Goal: Transaction & Acquisition: Purchase product/service

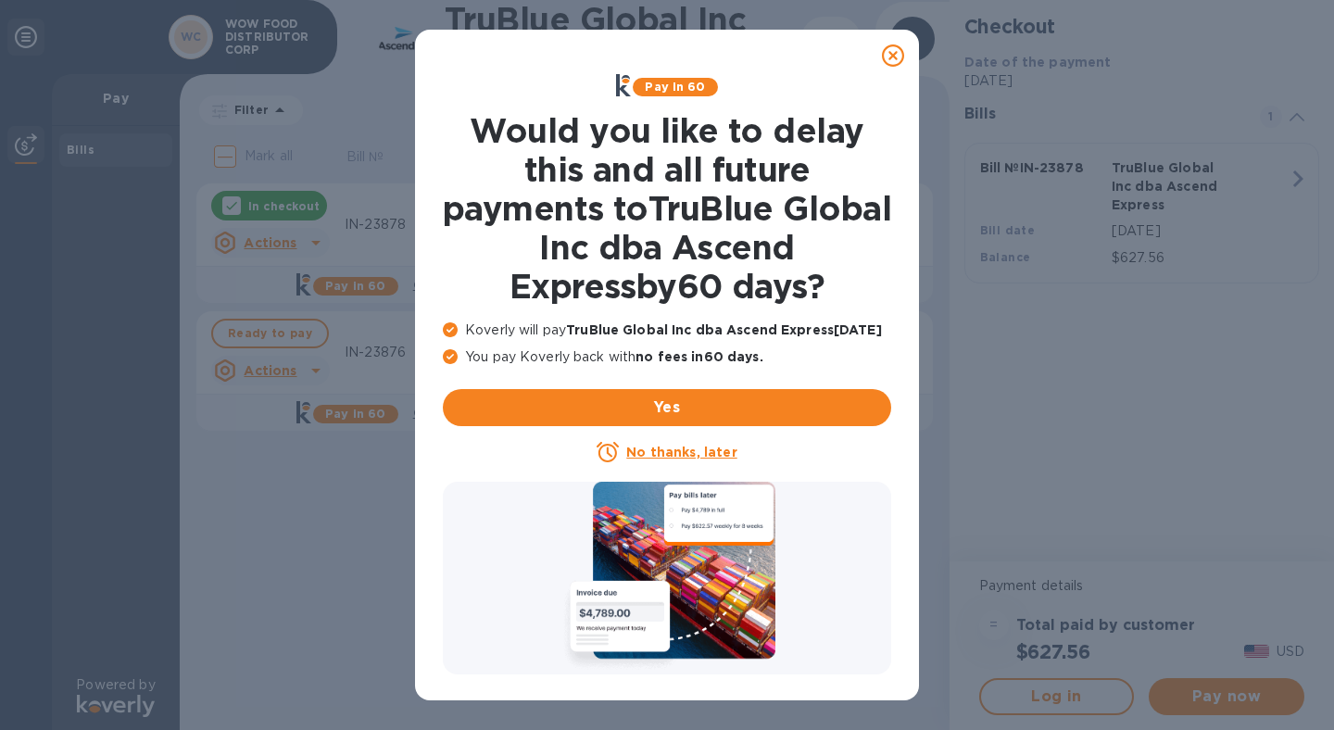
click at [890, 51] on icon at bounding box center [893, 55] width 22 height 22
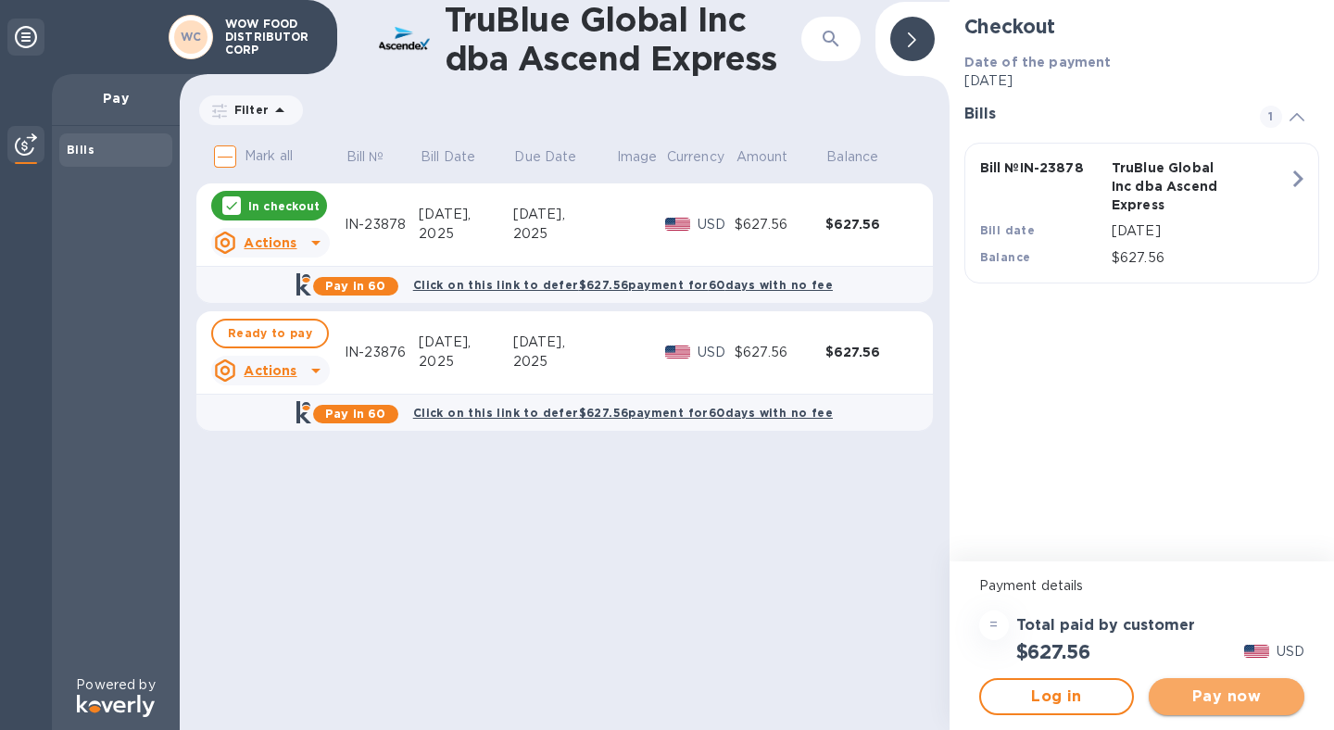
click at [1223, 693] on span "Pay now" at bounding box center [1227, 697] width 126 height 22
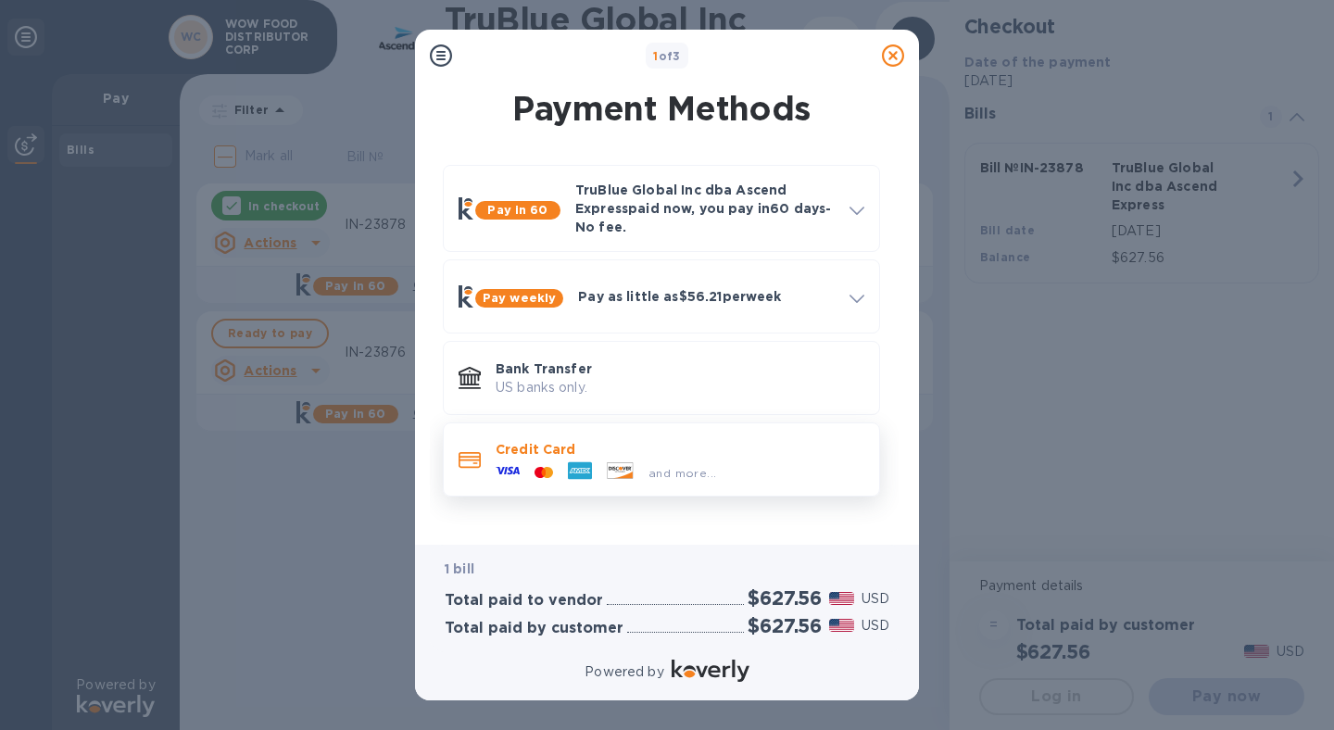
click at [621, 449] on p "Credit Card" at bounding box center [680, 449] width 369 height 19
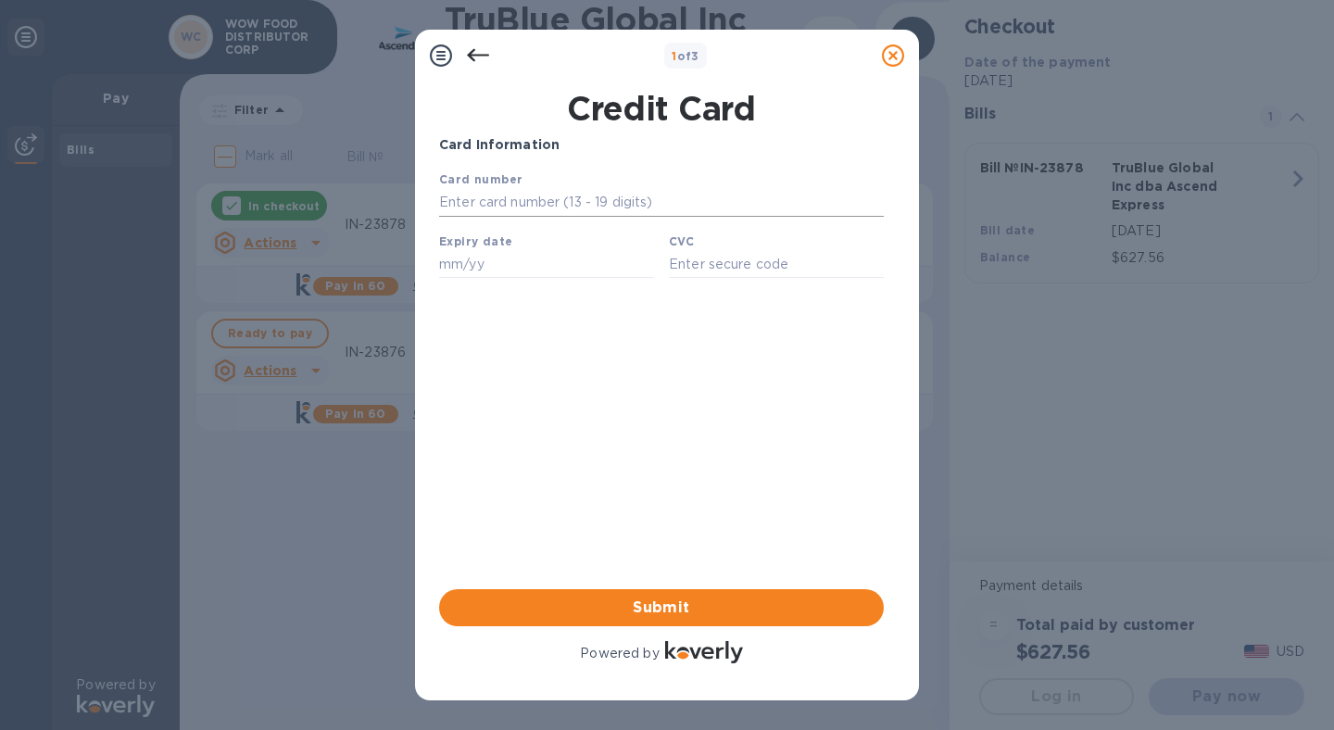
click at [534, 201] on input "text" at bounding box center [661, 203] width 445 height 28
type input "[CREDIT_CARD_NUMBER]"
type input "10/26"
type input "3688"
click at [698, 618] on span "Submit" at bounding box center [661, 608] width 415 height 22
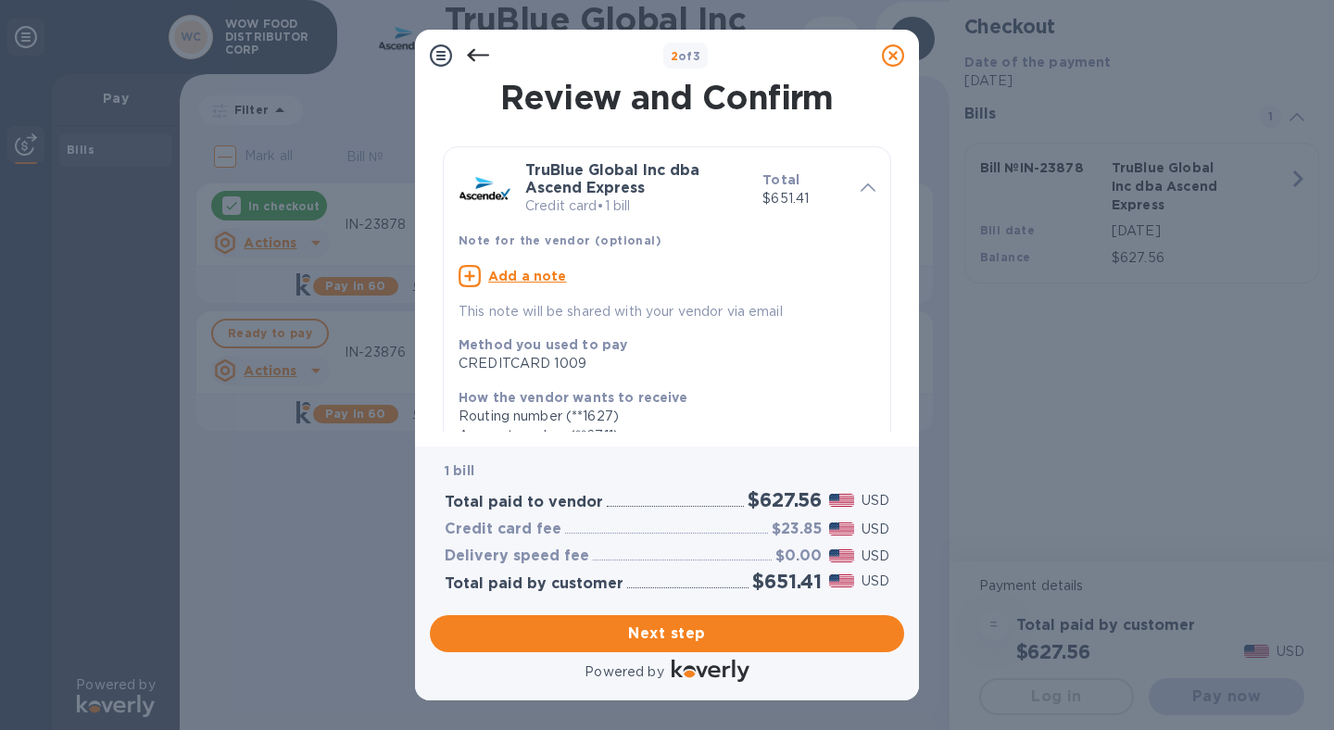
click at [531, 267] on p "Add a note" at bounding box center [527, 276] width 79 height 19
click at [531, 282] on textarea at bounding box center [652, 279] width 387 height 16
type textarea "IN-23878"
click at [755, 424] on div "Account number (**6711)" at bounding box center [660, 432] width 402 height 19
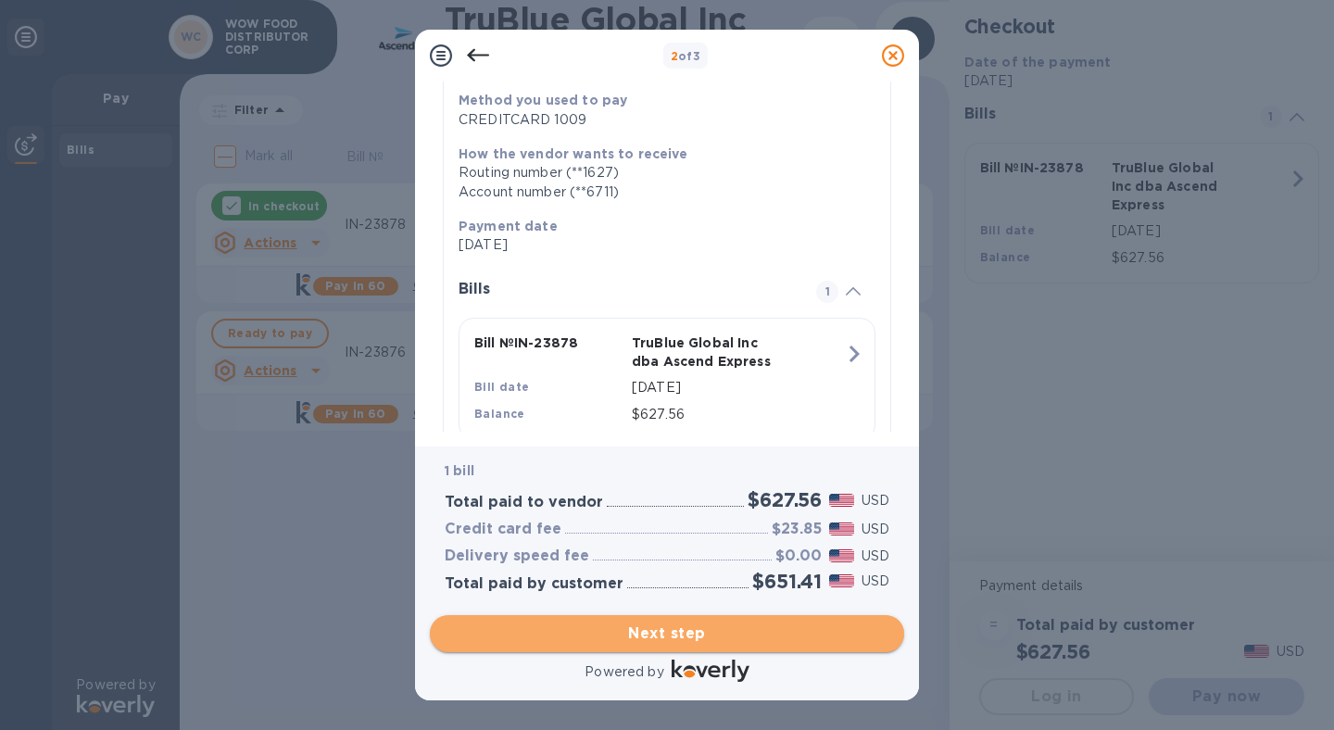
click at [672, 643] on span "Next step" at bounding box center [667, 634] width 445 height 22
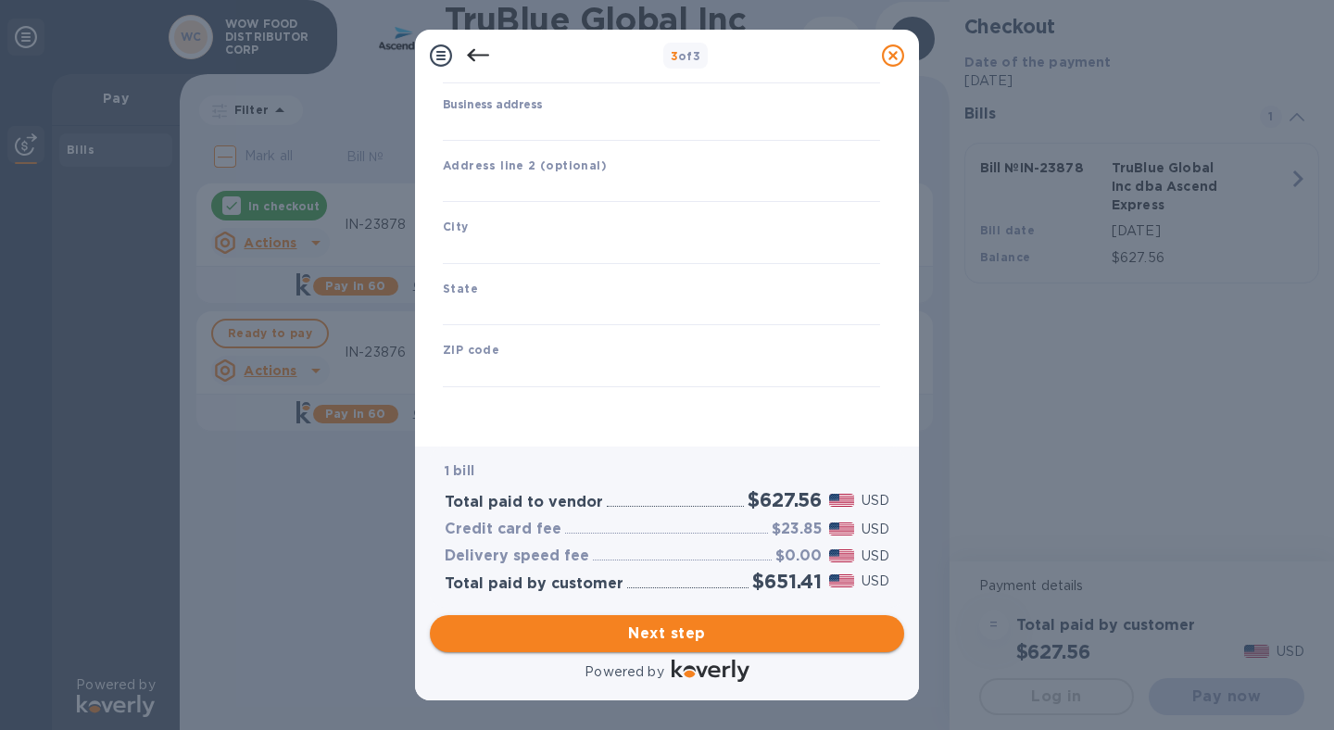
type input "[GEOGRAPHIC_DATA]"
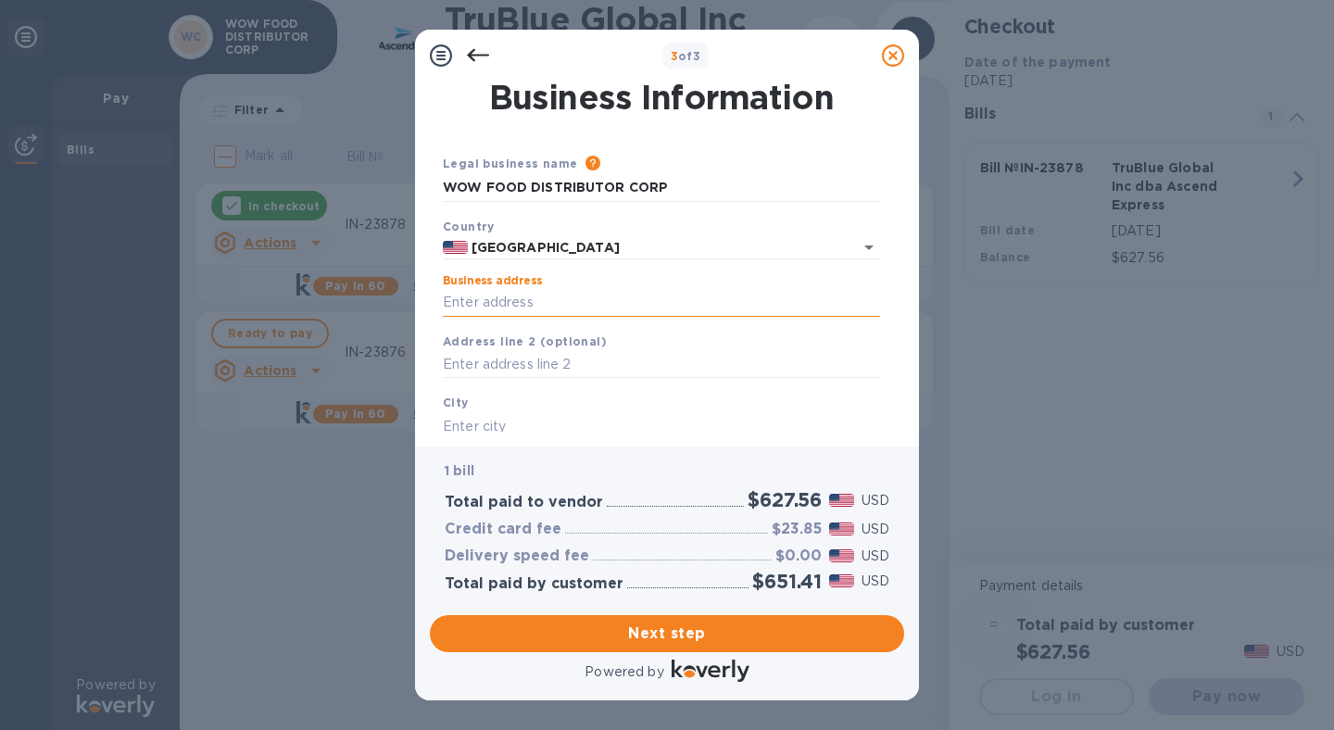
click at [496, 297] on input "Business address" at bounding box center [661, 303] width 437 height 28
type input "[STREET_ADDRESS][PERSON_NAME]"
click at [511, 412] on input "text" at bounding box center [661, 426] width 437 height 28
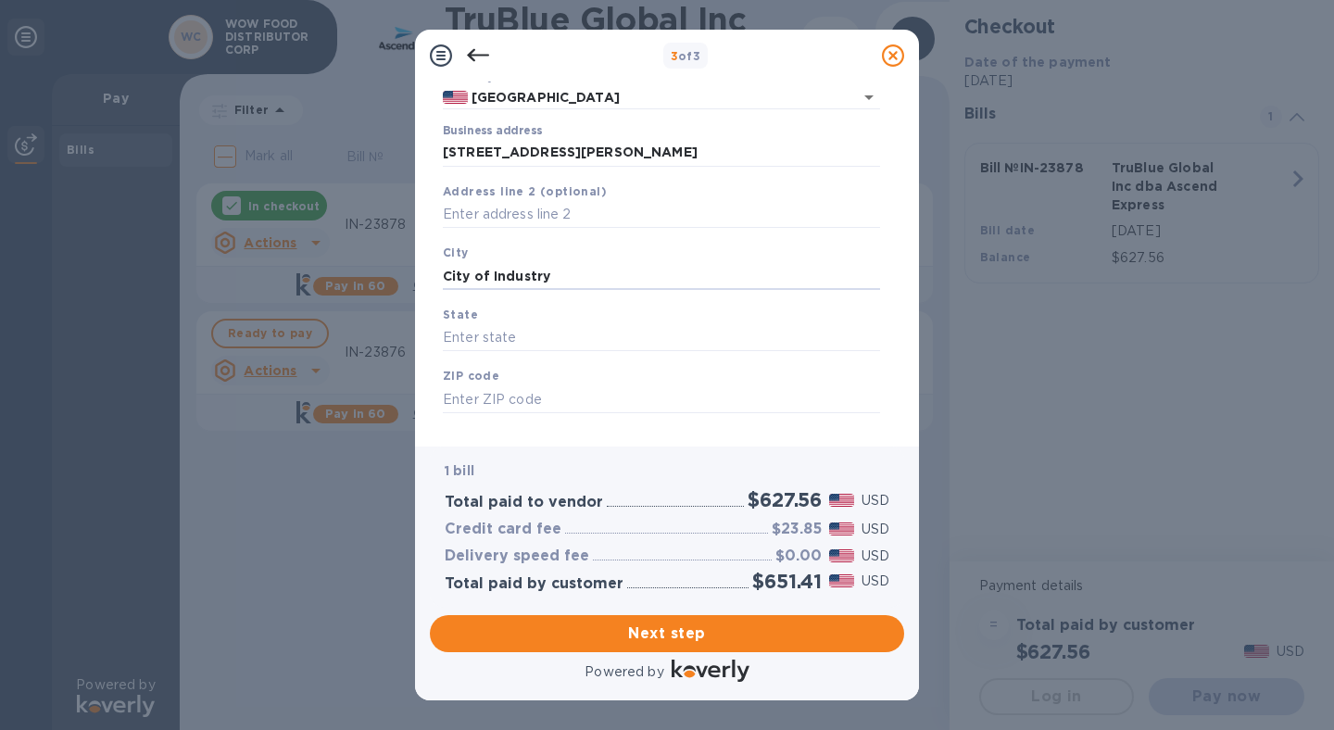
scroll to position [176, 0]
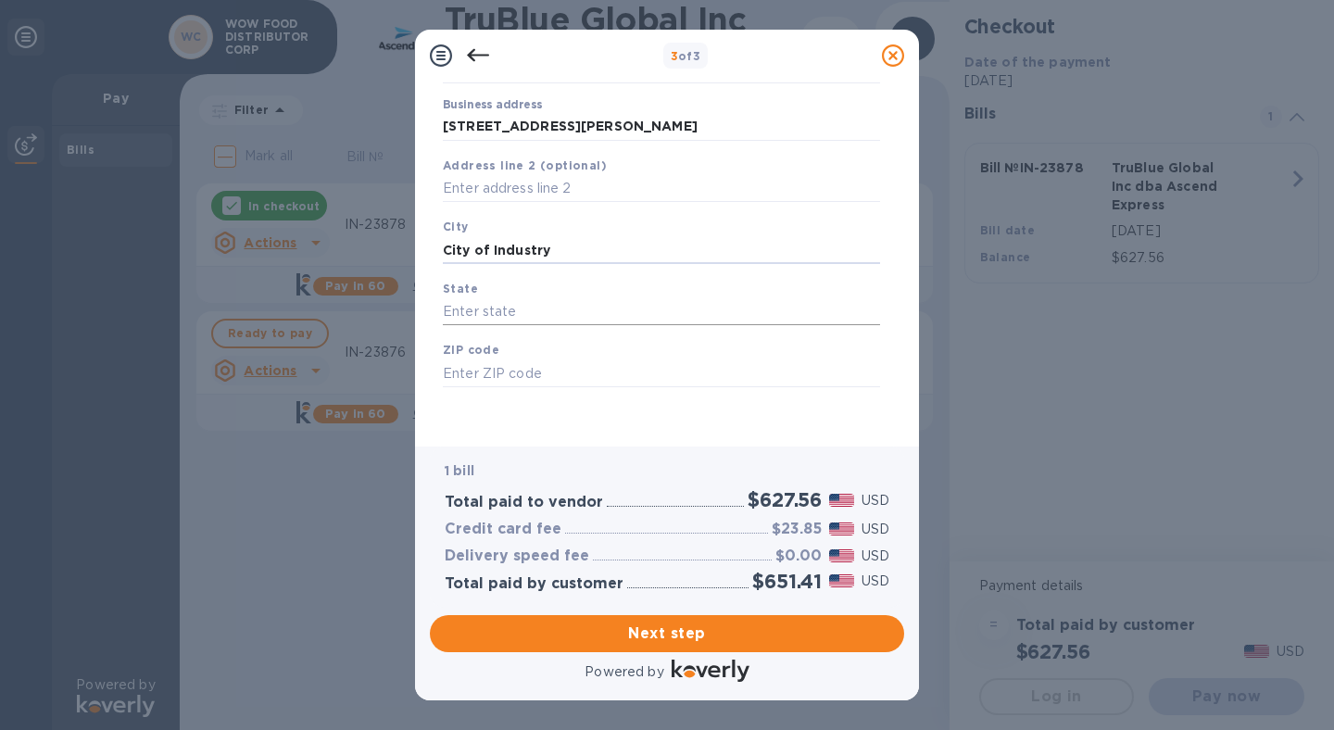
type input "City of Industry"
click at [531, 325] on input "text" at bounding box center [661, 312] width 437 height 28
type input "CA"
click at [524, 363] on input "text" at bounding box center [661, 374] width 437 height 28
type input "91745"
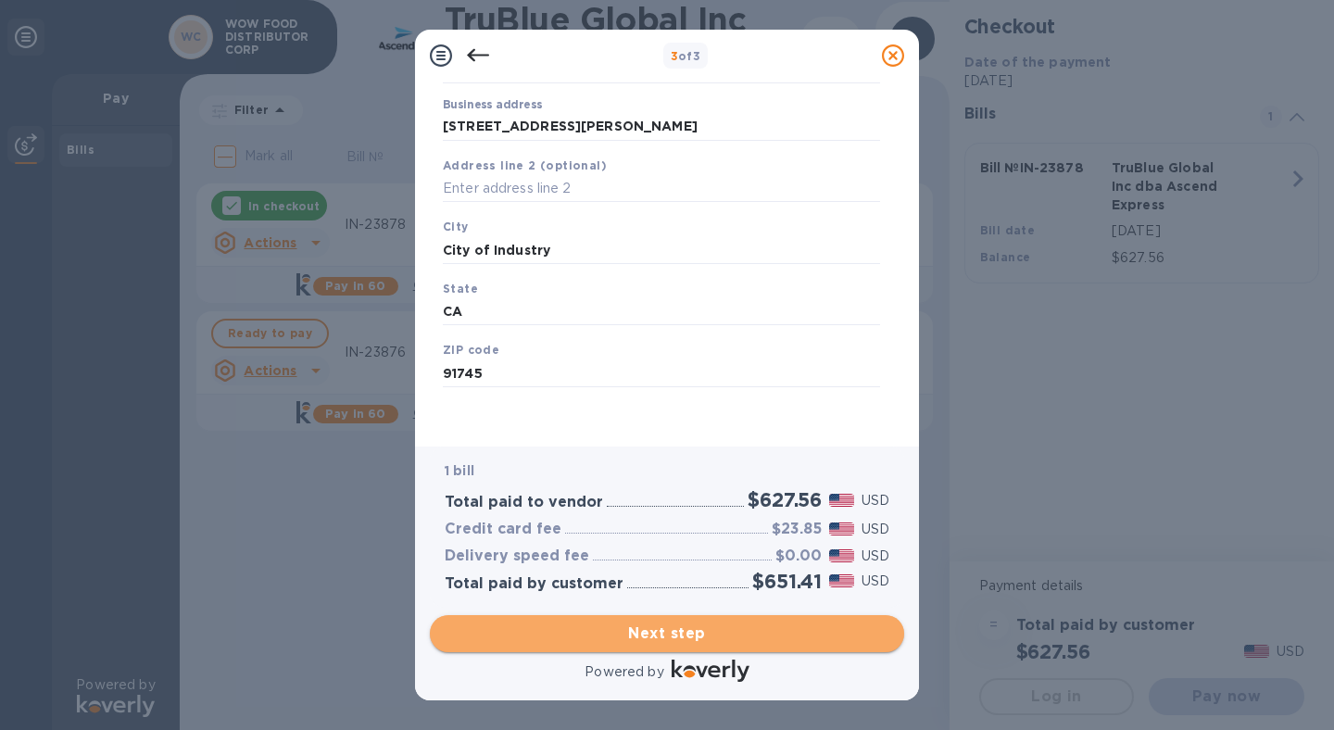
click at [651, 620] on button "Next step" at bounding box center [667, 633] width 474 height 37
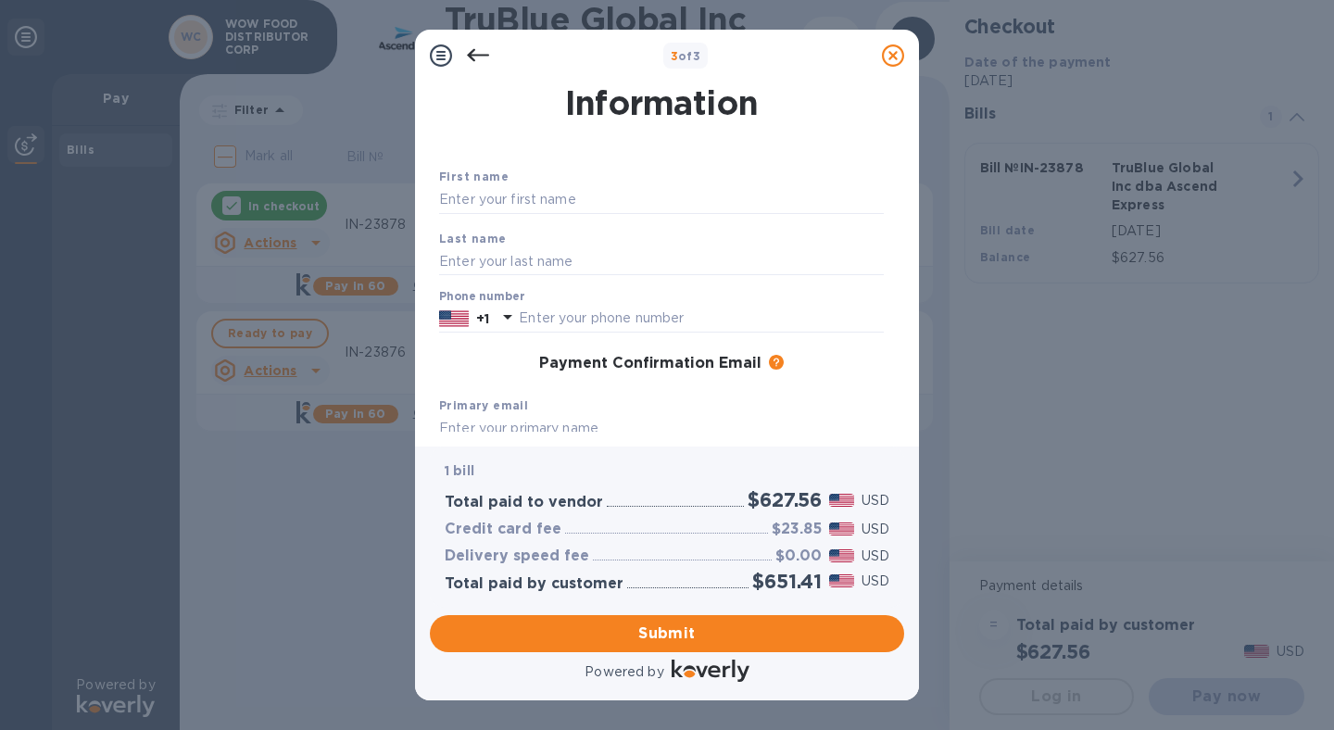
scroll to position [0, 0]
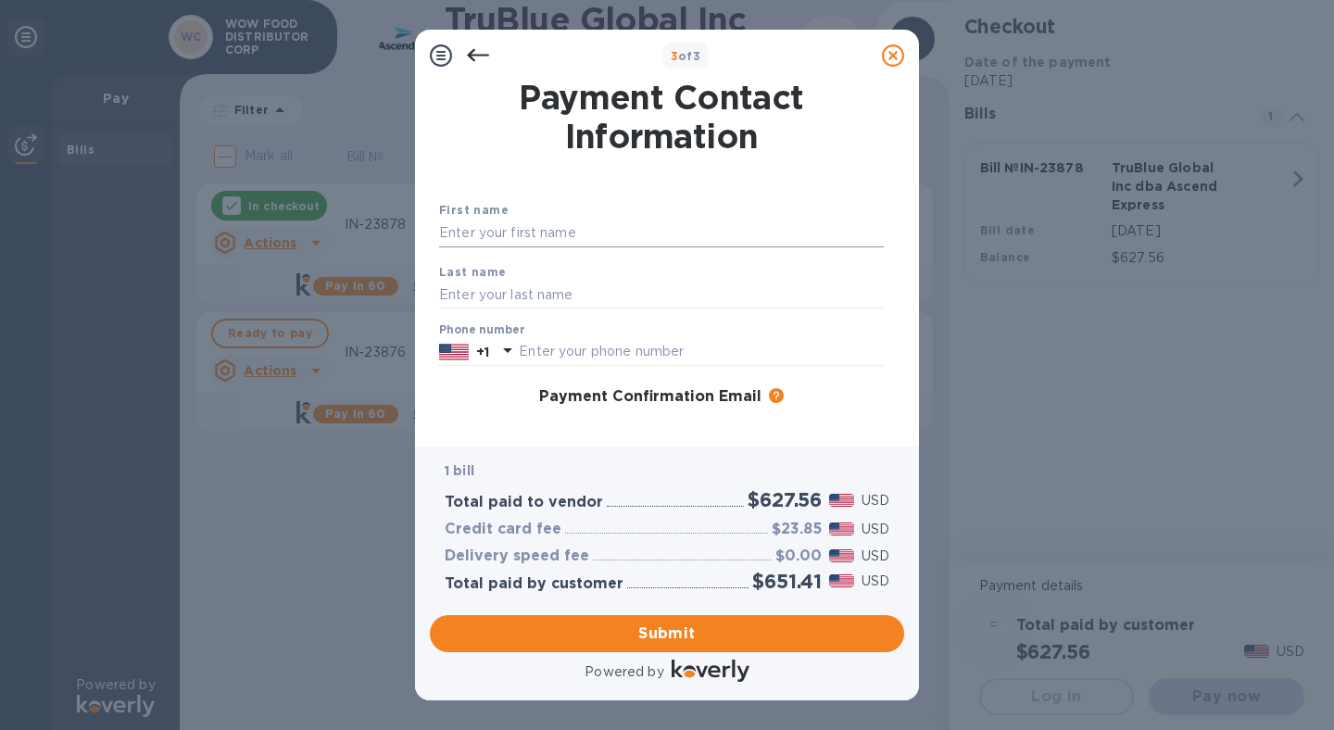
click at [518, 233] on input "text" at bounding box center [661, 234] width 445 height 28
type input "Analiza"
type input "[PERSON_NAME]"
type input "6267576395"
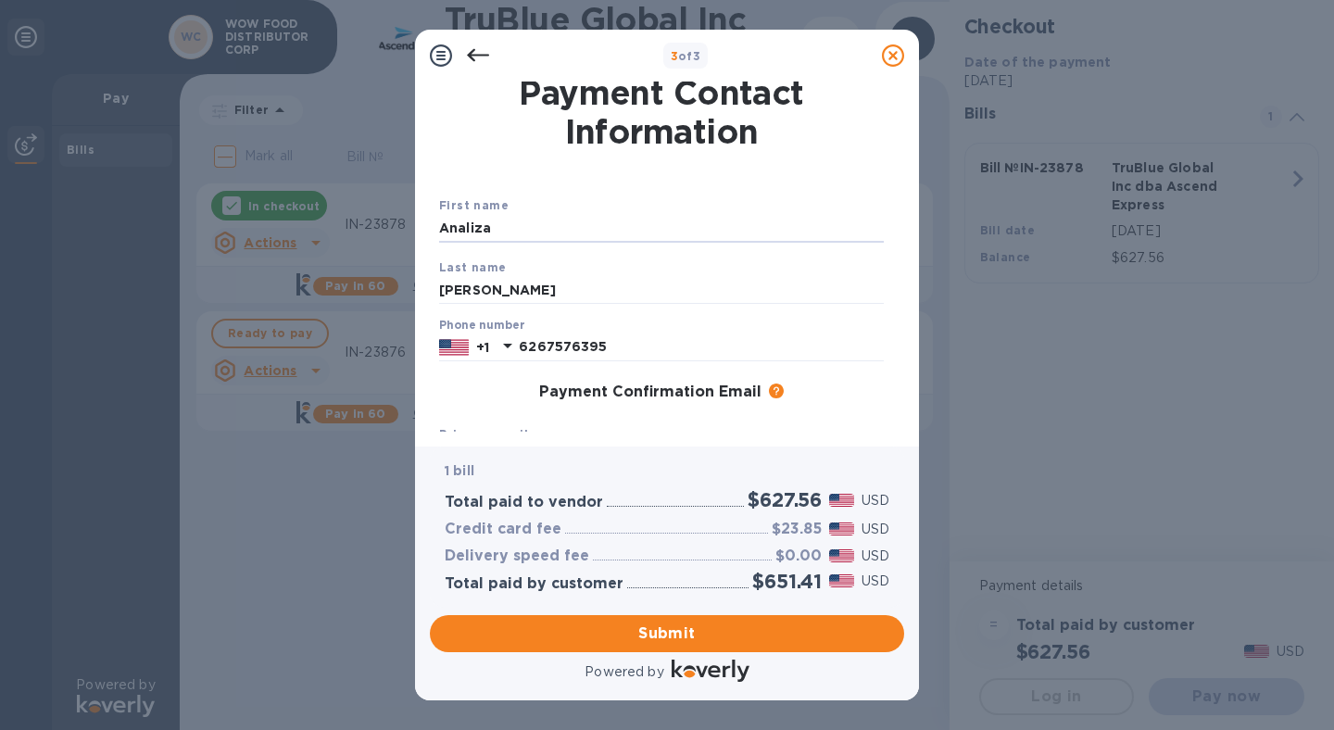
scroll to position [1, 0]
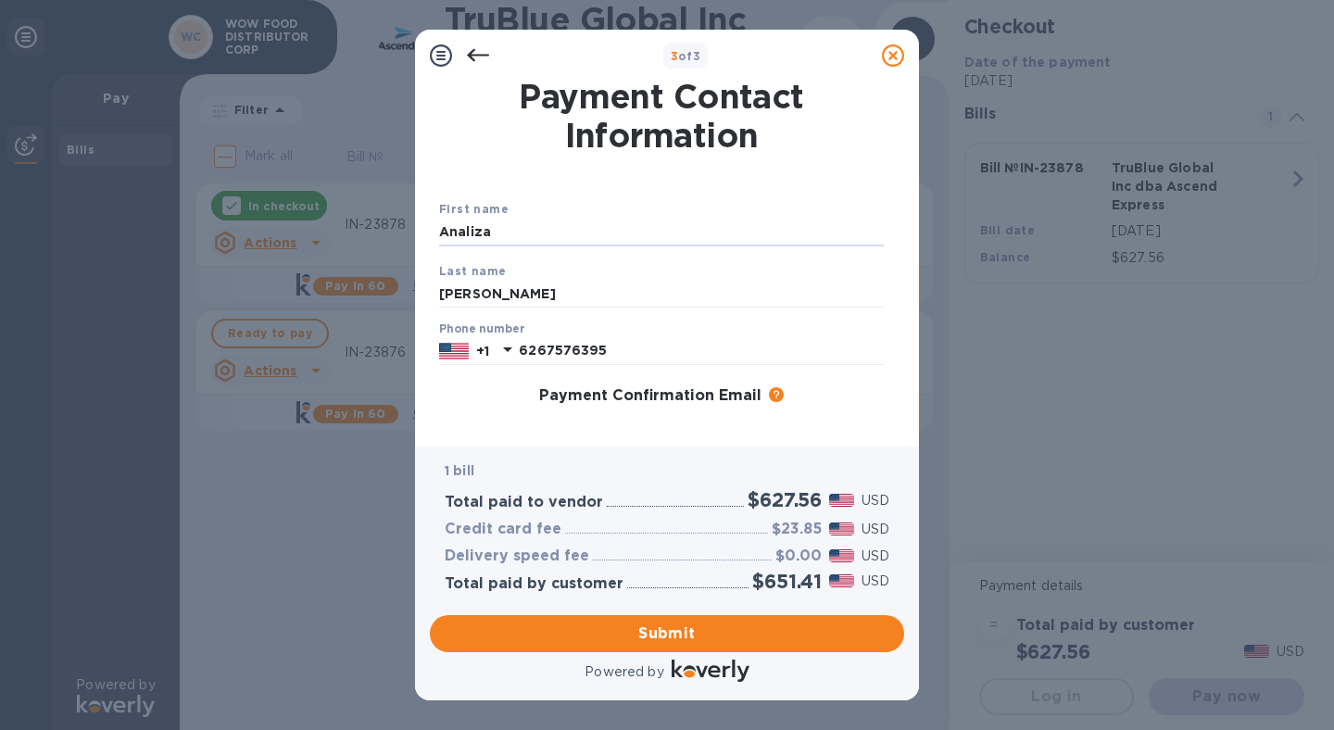
drag, startPoint x: 524, startPoint y: 230, endPoint x: 307, endPoint y: 221, distance: 217.0
click at [307, 221] on div "3 of 3 Payment Contact Information First name [PERSON_NAME] Last name [PERSON_N…" at bounding box center [667, 365] width 1334 height 730
type input "Analiza"
drag, startPoint x: 663, startPoint y: 176, endPoint x: 655, endPoint y: 241, distance: 65.3
click at [663, 176] on div "First name [PERSON_NAME] Last name [PERSON_NAME] Phone number [PHONE_NUMBER] Pa…" at bounding box center [662, 384] width 452 height 437
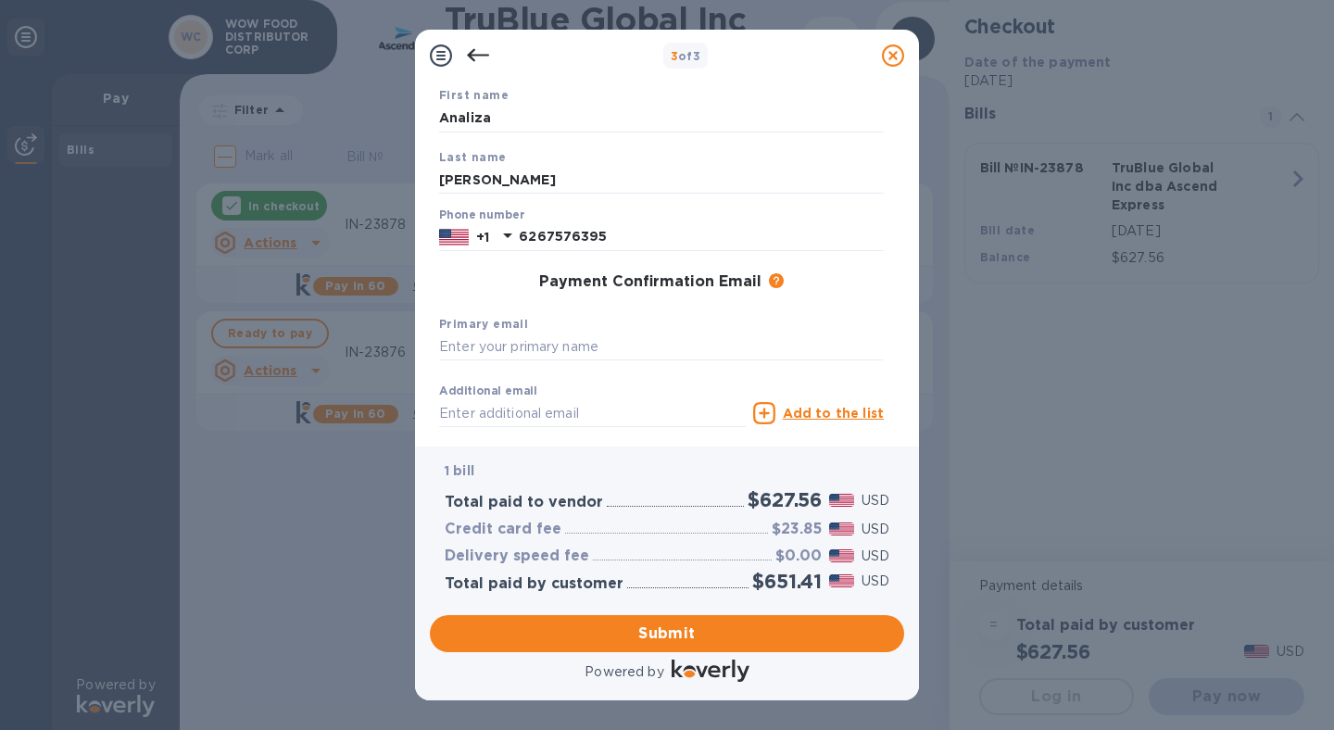
scroll to position [220, 0]
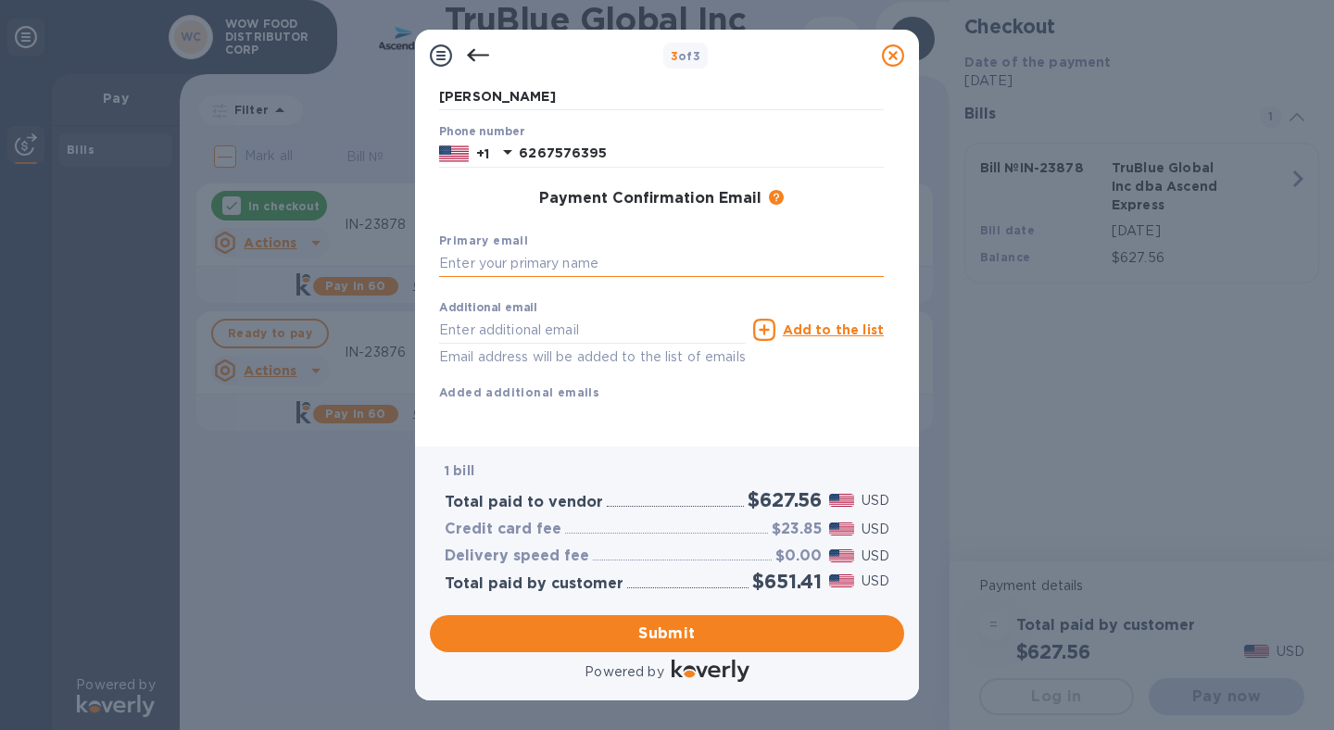
click at [530, 250] on input "text" at bounding box center [661, 264] width 445 height 28
drag, startPoint x: 711, startPoint y: 254, endPoint x: 482, endPoint y: 257, distance: 228.9
click at [482, 257] on input "[EMAIL_ADDRESS][DOMAIN_NAME]" at bounding box center [661, 264] width 445 height 28
type input "[EMAIL_ADDRESS][DOMAIN_NAME]"
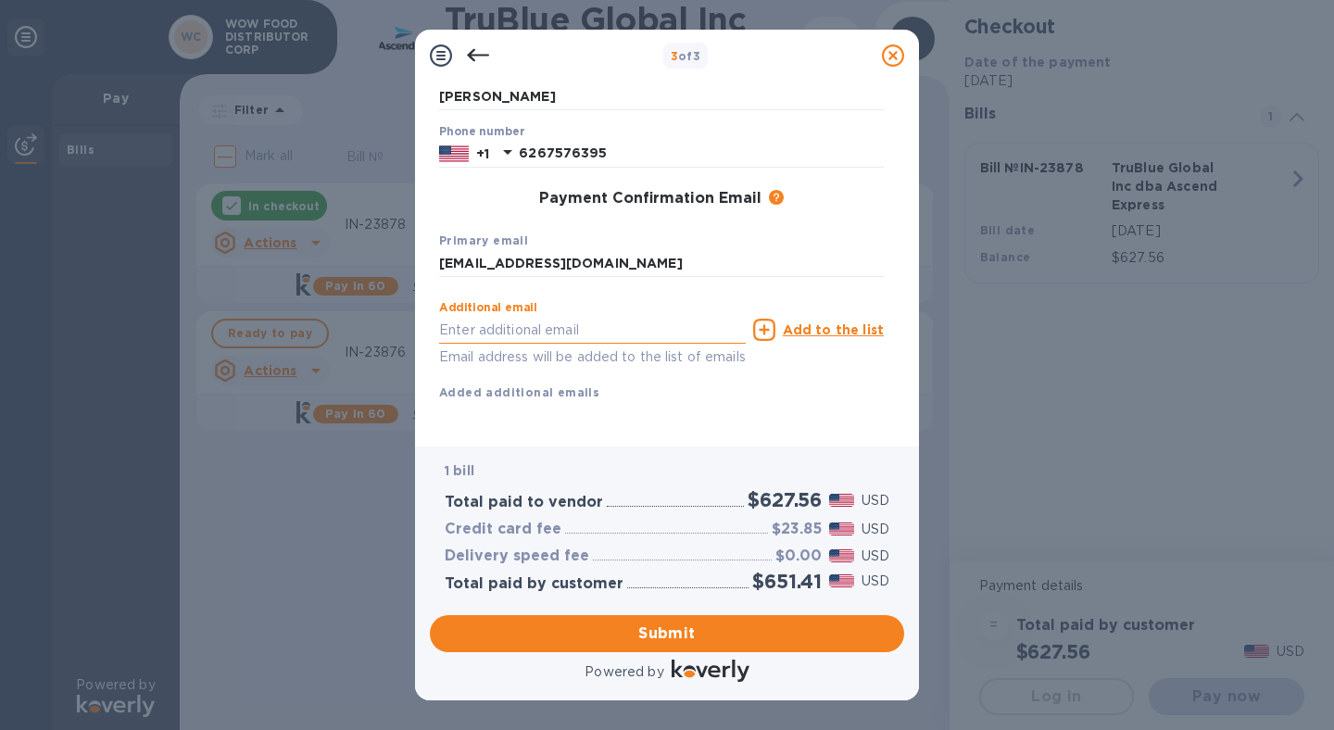
click at [482, 316] on input "text" at bounding box center [592, 330] width 307 height 28
paste input "@[DOMAIN_NAME]"
click at [439, 317] on input "@[DOMAIN_NAME]" at bounding box center [592, 330] width 307 height 28
type input "[PERSON_NAME][EMAIL_ADDRESS][DOMAIN_NAME]"
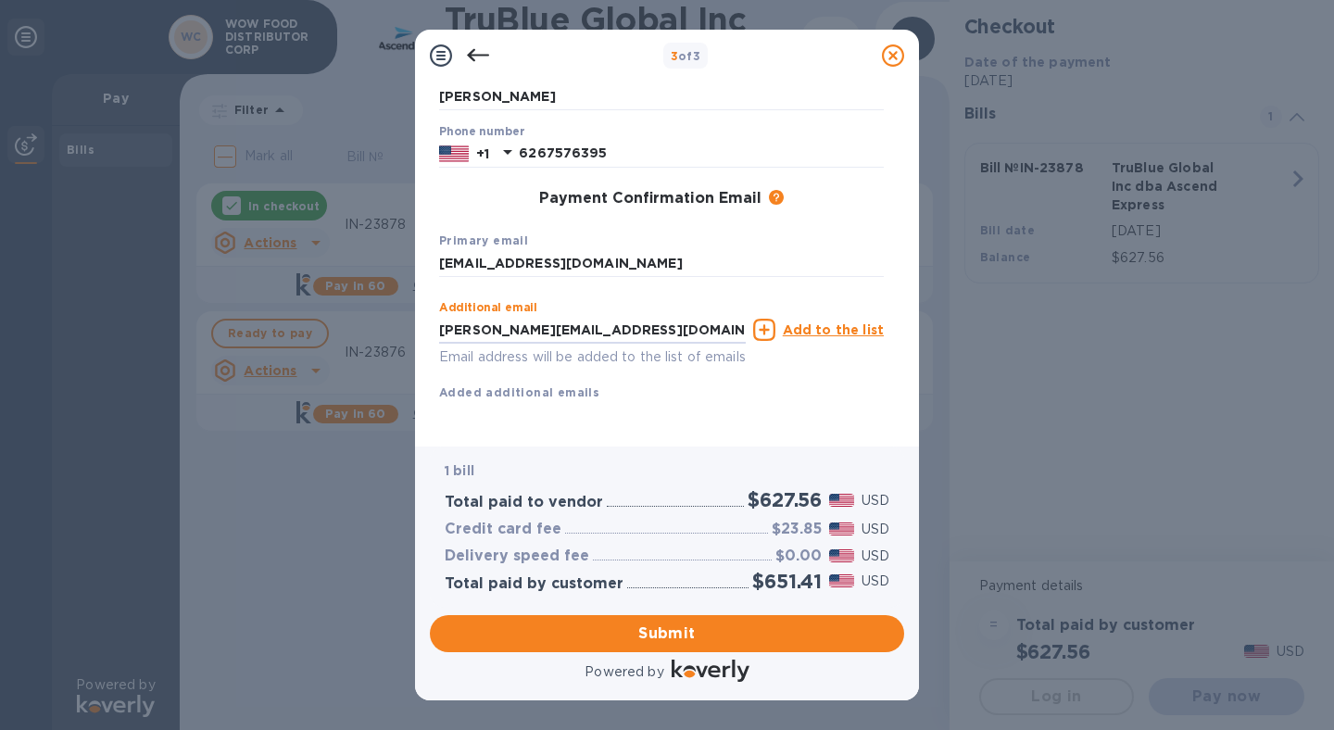
click at [852, 322] on u "Add to the list" at bounding box center [833, 329] width 101 height 15
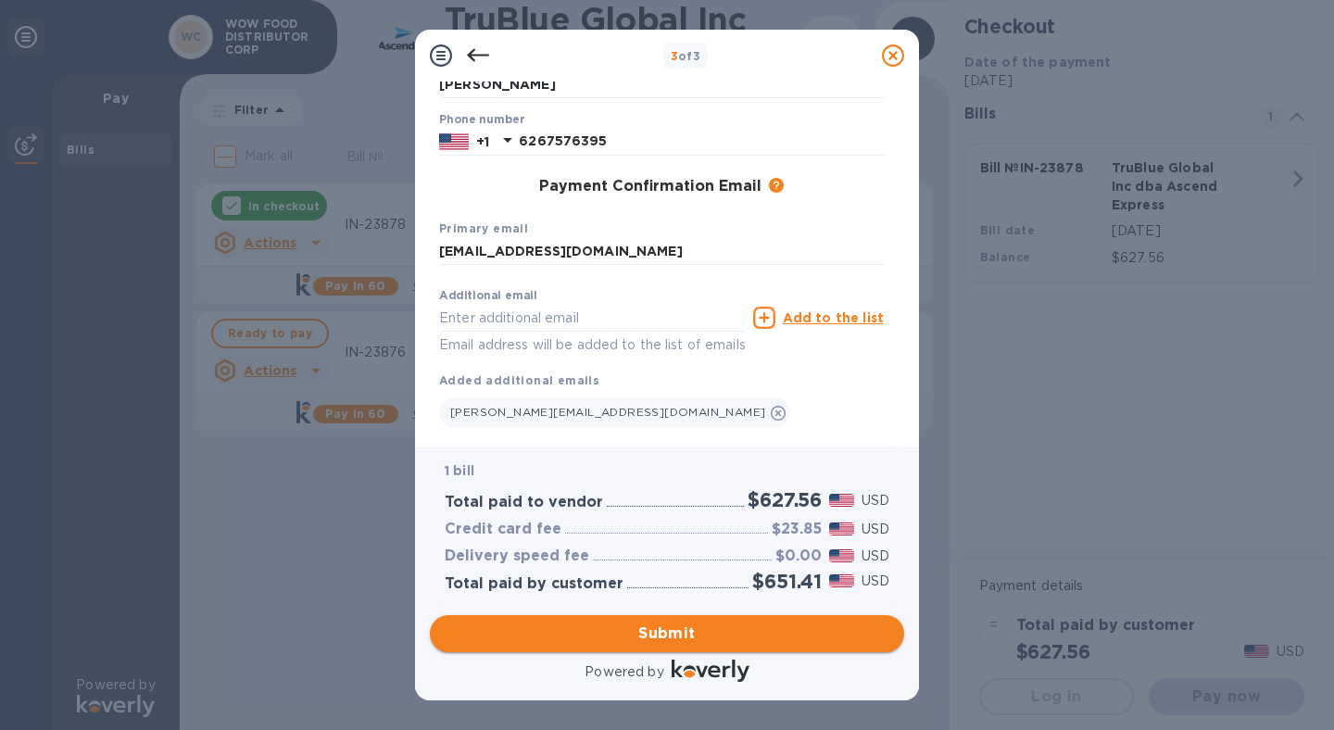
click at [651, 639] on span "Submit" at bounding box center [667, 634] width 445 height 22
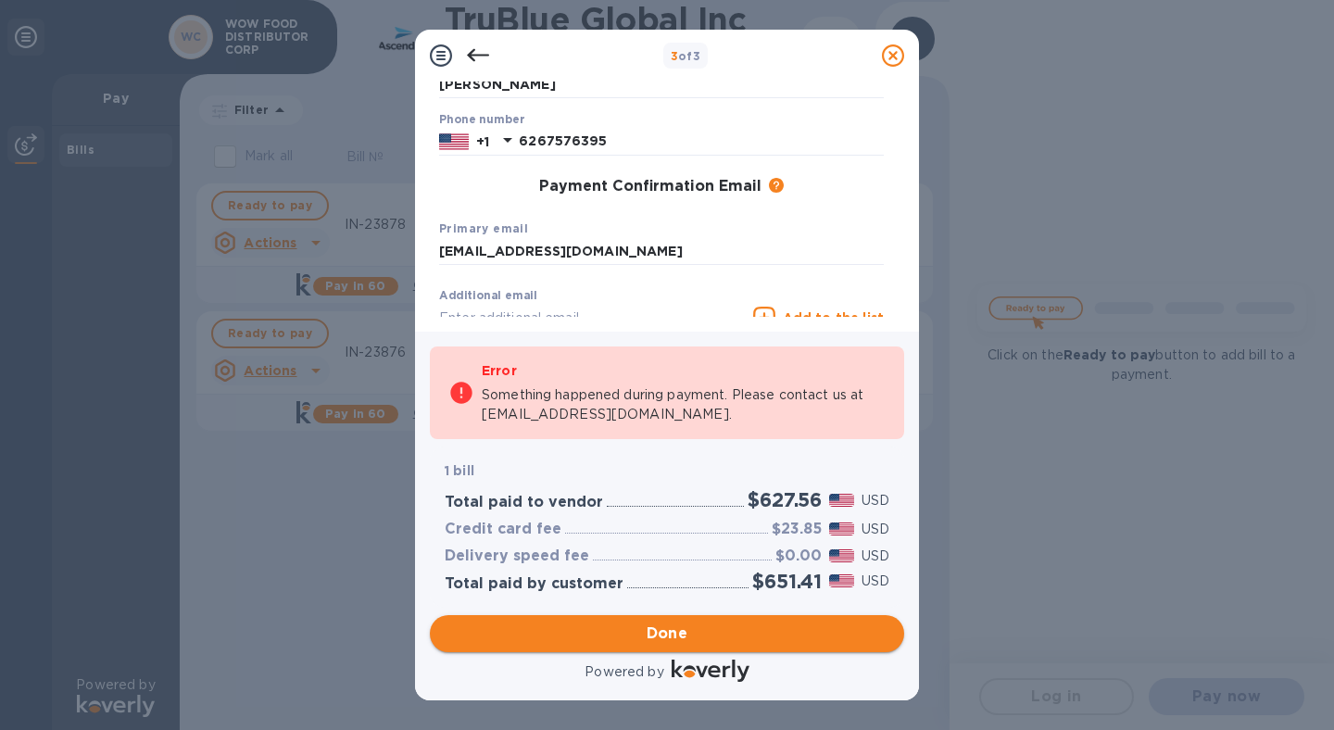
click at [686, 632] on span "Done" at bounding box center [668, 634] width 42 height 22
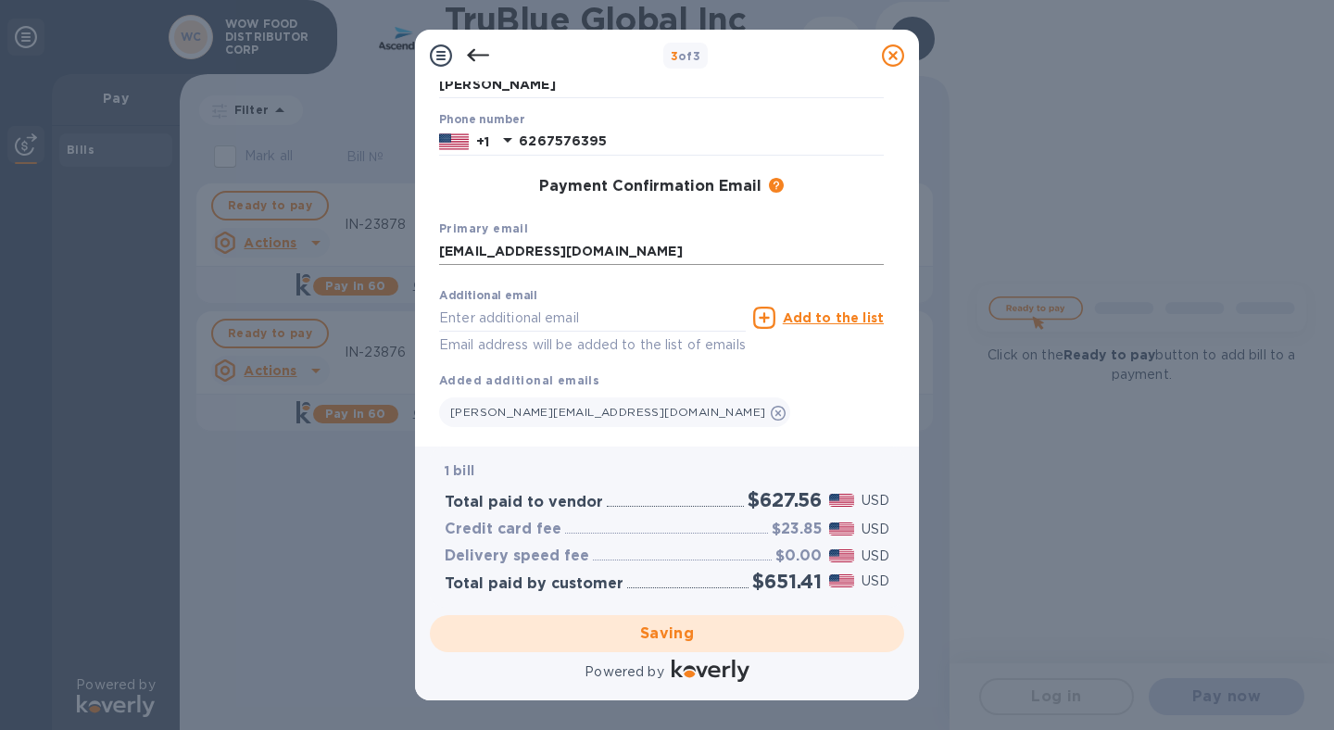
click at [565, 253] on input "[EMAIL_ADDRESS][DOMAIN_NAME]" at bounding box center [661, 252] width 445 height 28
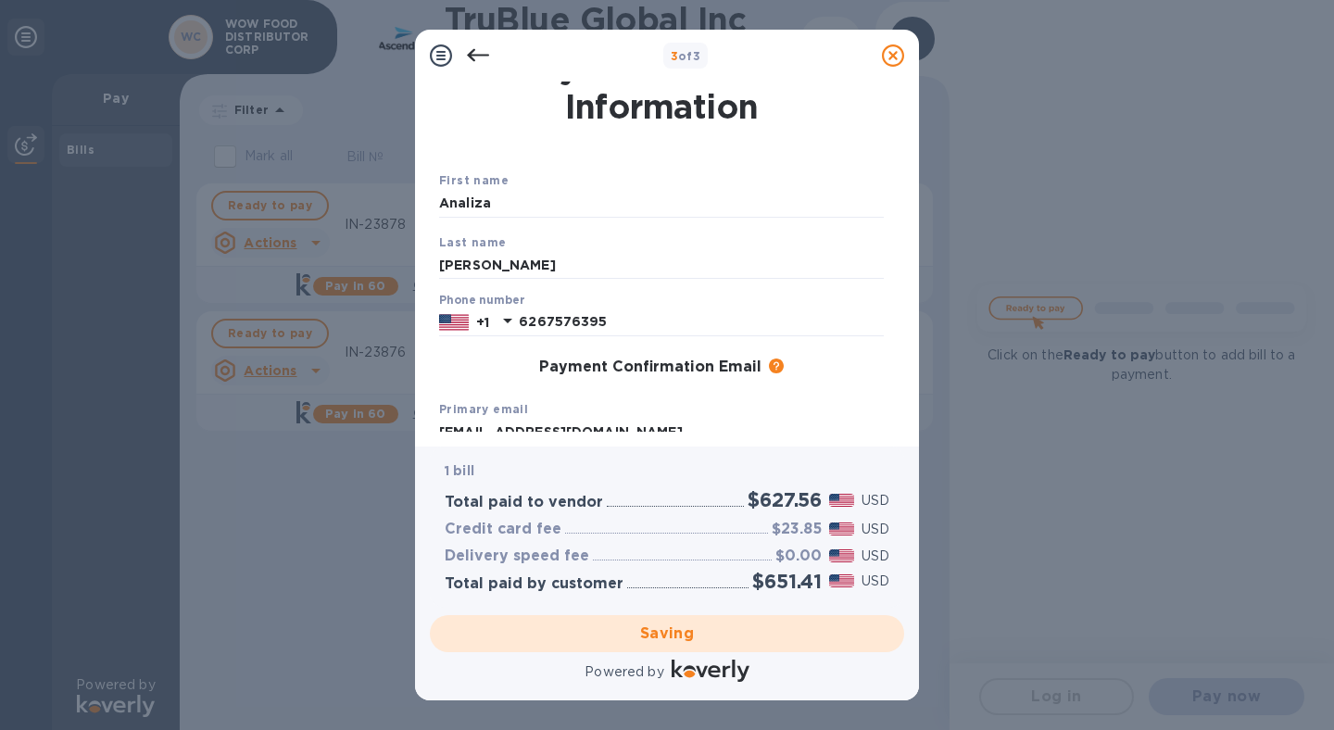
scroll to position [0, 0]
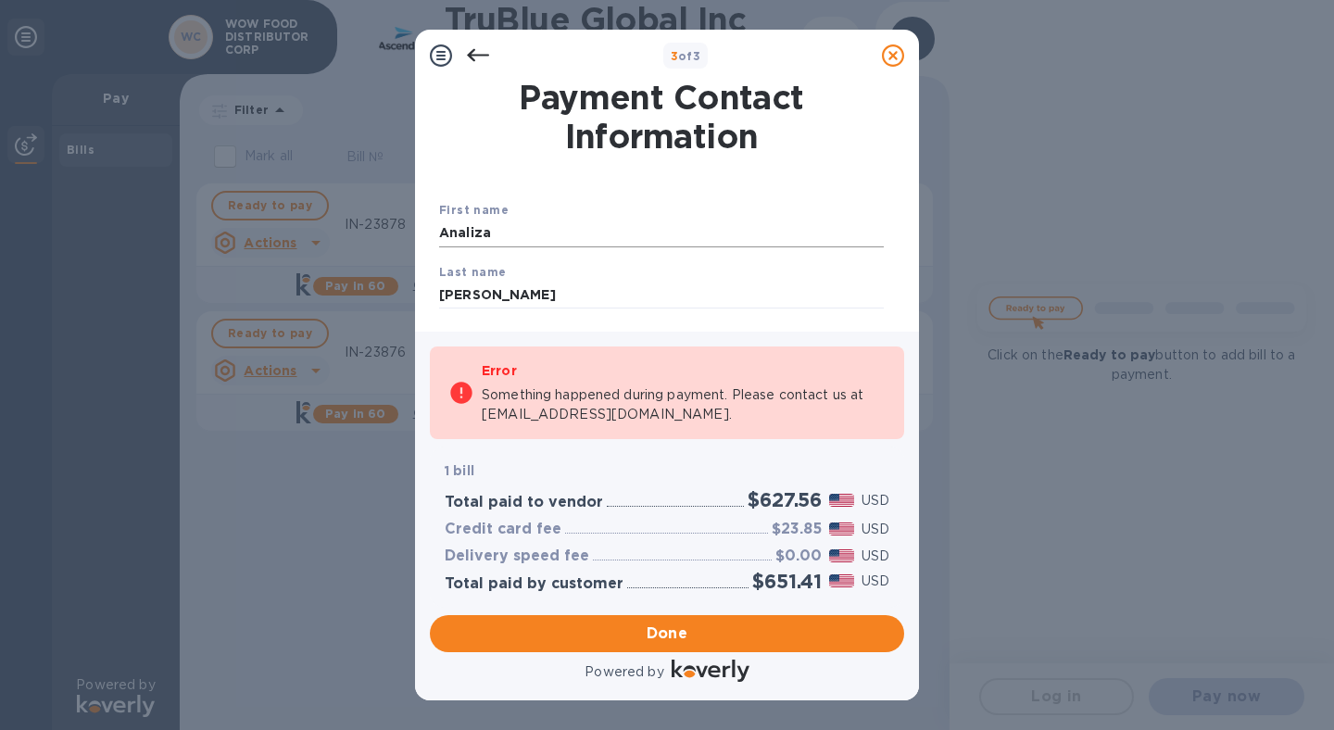
click at [573, 243] on input "Analiza" at bounding box center [661, 234] width 445 height 28
drag, startPoint x: 587, startPoint y: 234, endPoint x: 398, endPoint y: 221, distance: 188.5
click at [398, 221] on div "3 of 3 Payment Contact Information First name [PERSON_NAME] Last name [PERSON_N…" at bounding box center [667, 365] width 1334 height 730
type input "Analiza"
click at [699, 224] on input "Analiza" at bounding box center [661, 234] width 445 height 28
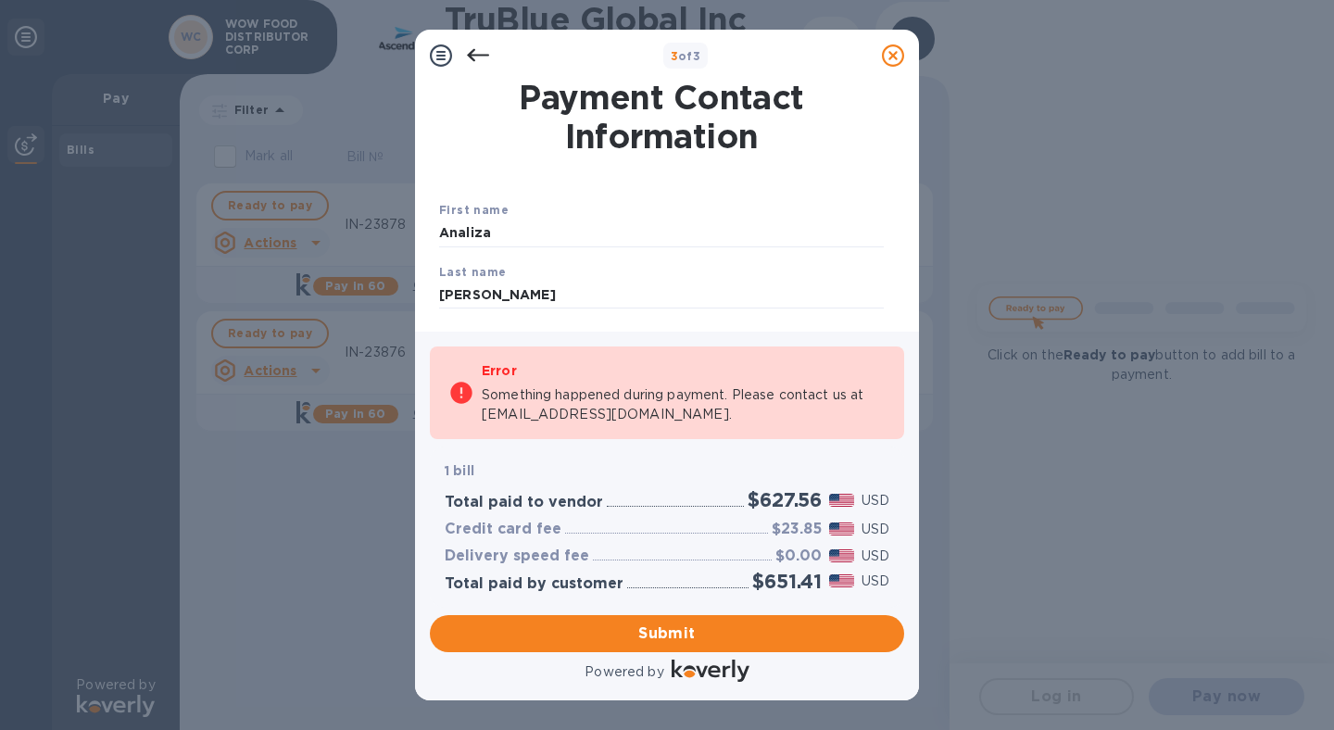
click at [801, 273] on div "Last name [PERSON_NAME]" at bounding box center [662, 286] width 460 height 62
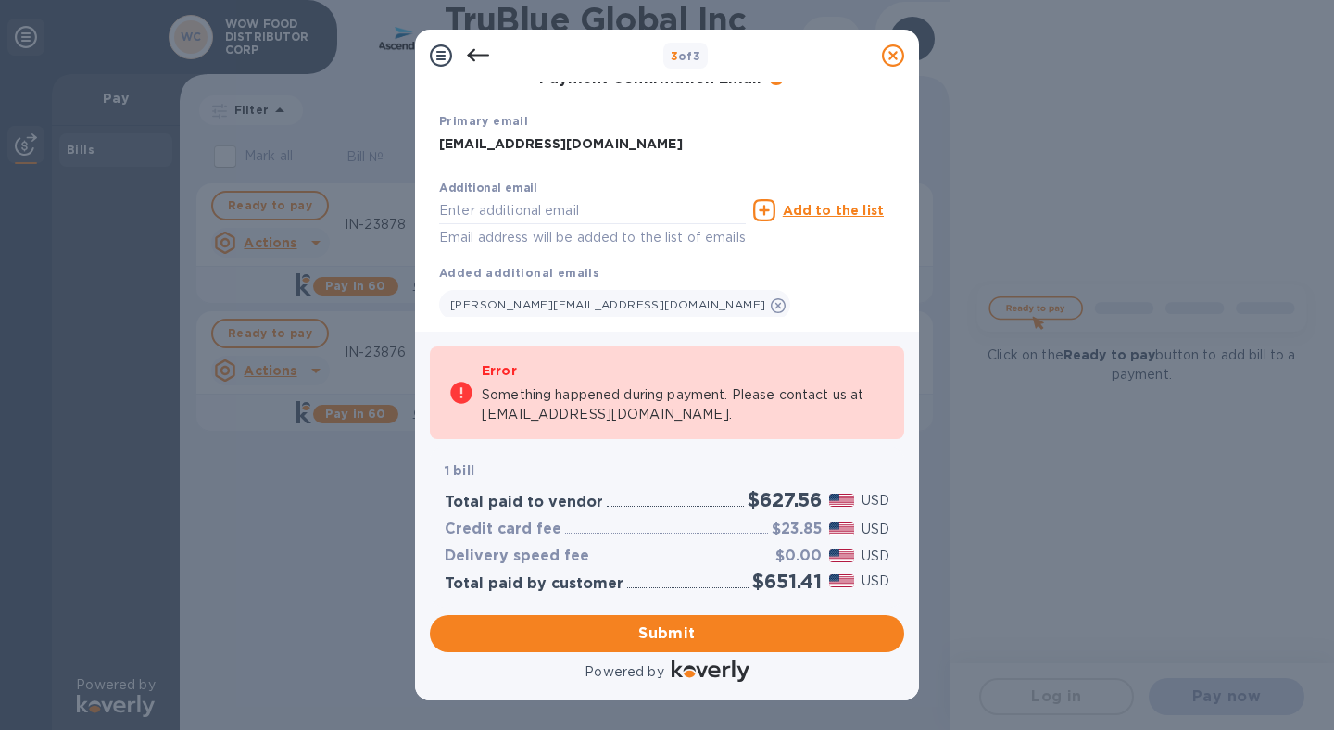
scroll to position [320, 0]
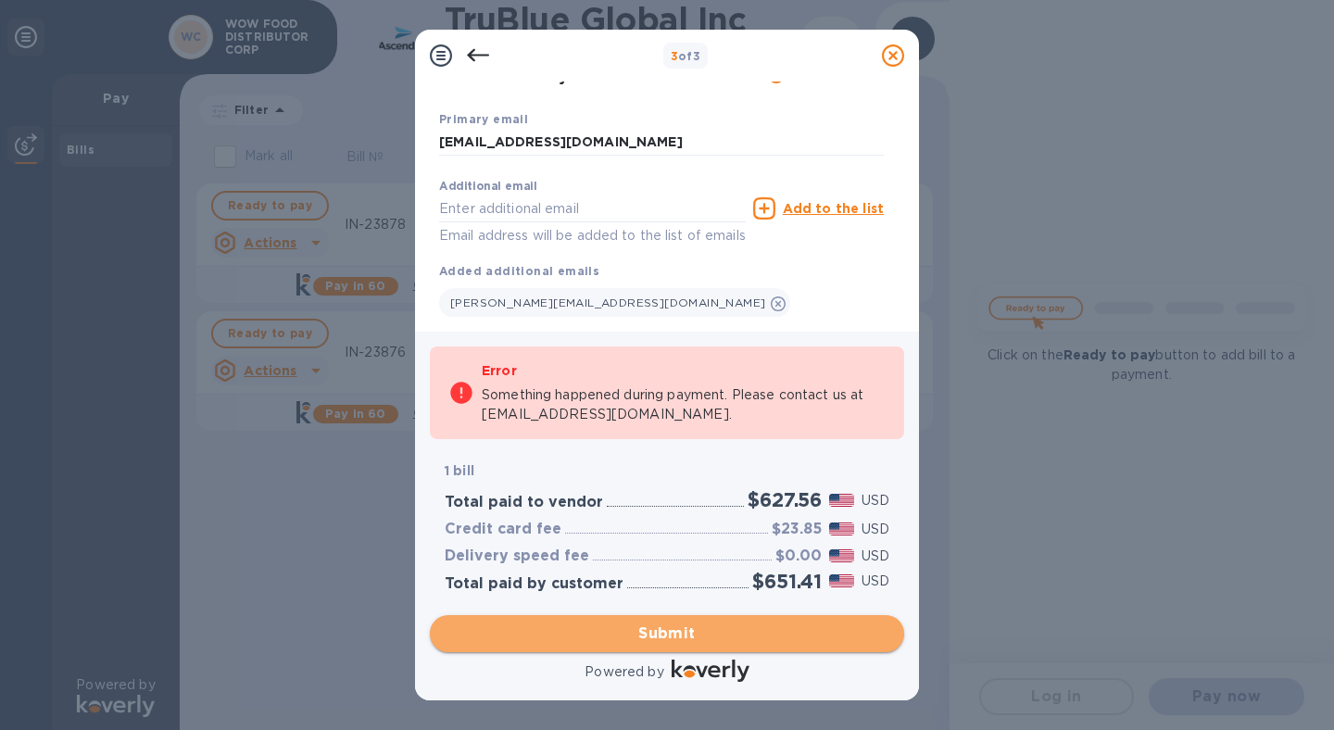
click at [672, 639] on span "Submit" at bounding box center [667, 634] width 445 height 22
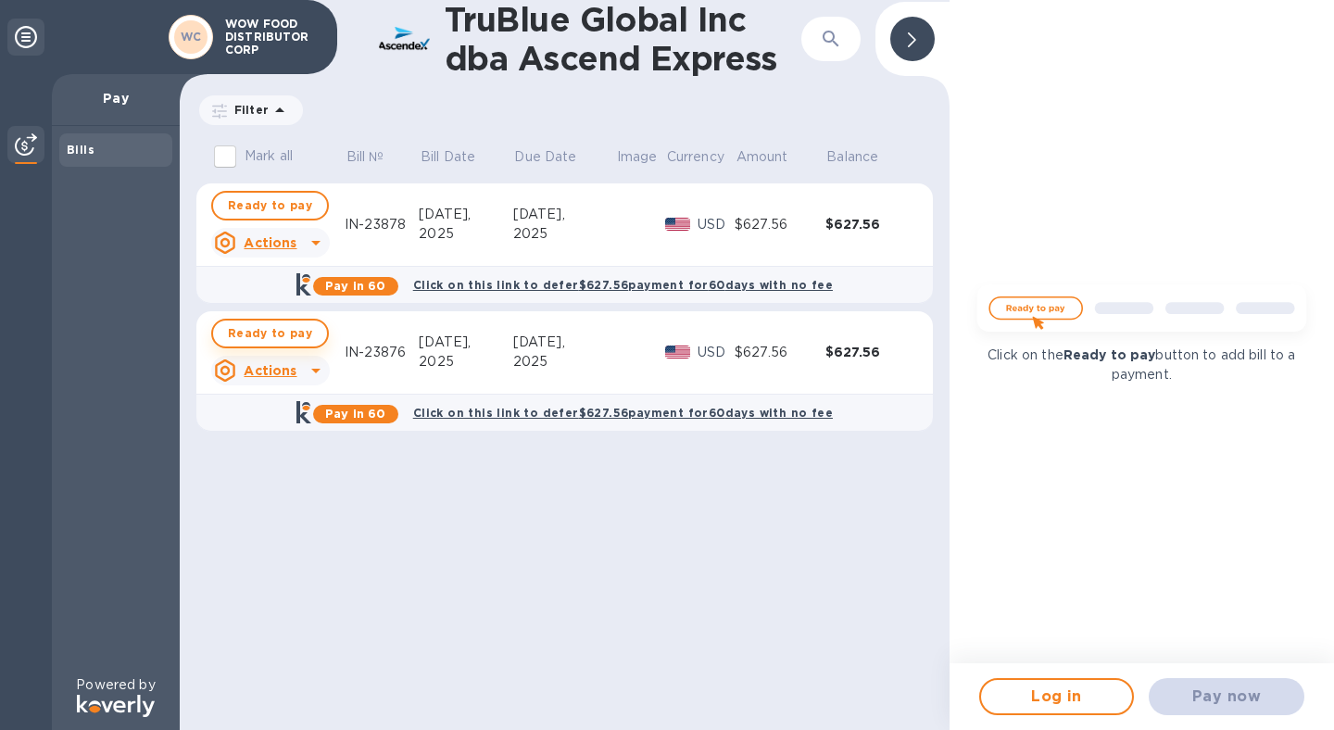
click at [266, 335] on span "Ready to pay" at bounding box center [270, 333] width 84 height 22
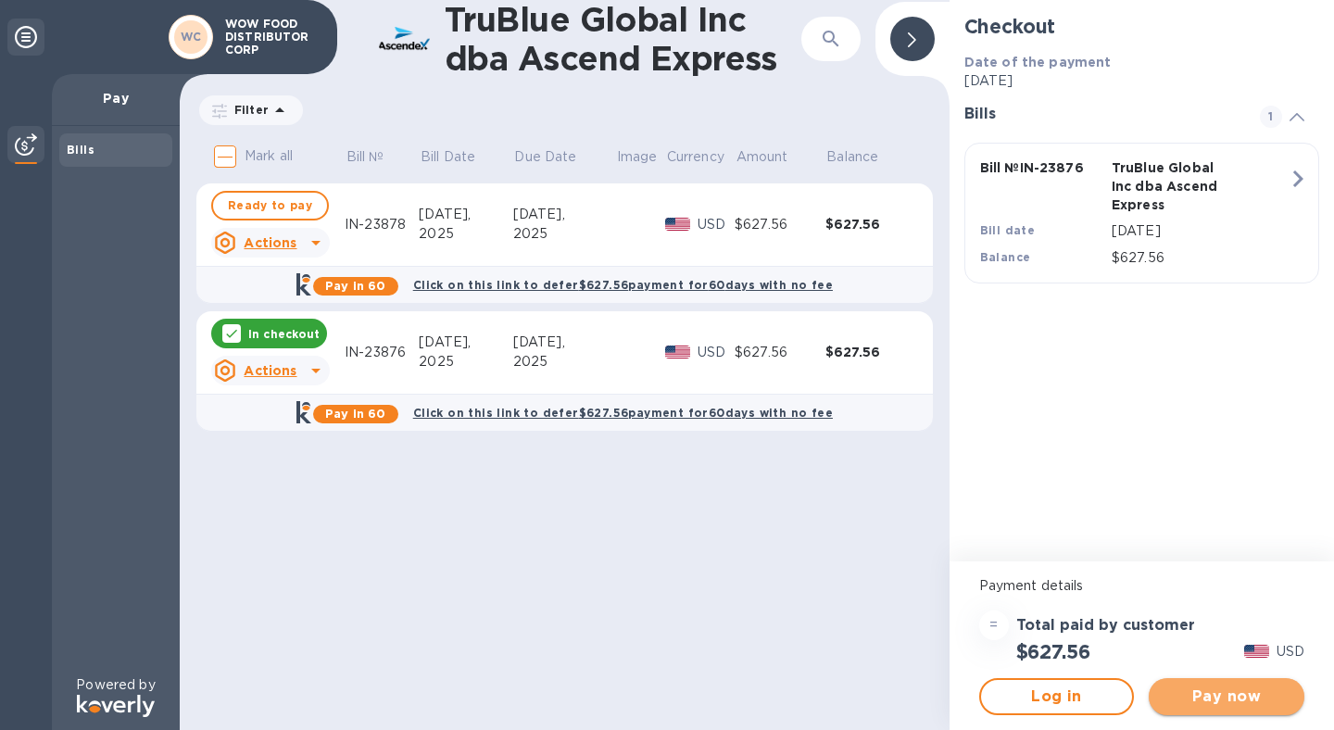
click at [1224, 695] on span "Pay now" at bounding box center [1227, 697] width 126 height 22
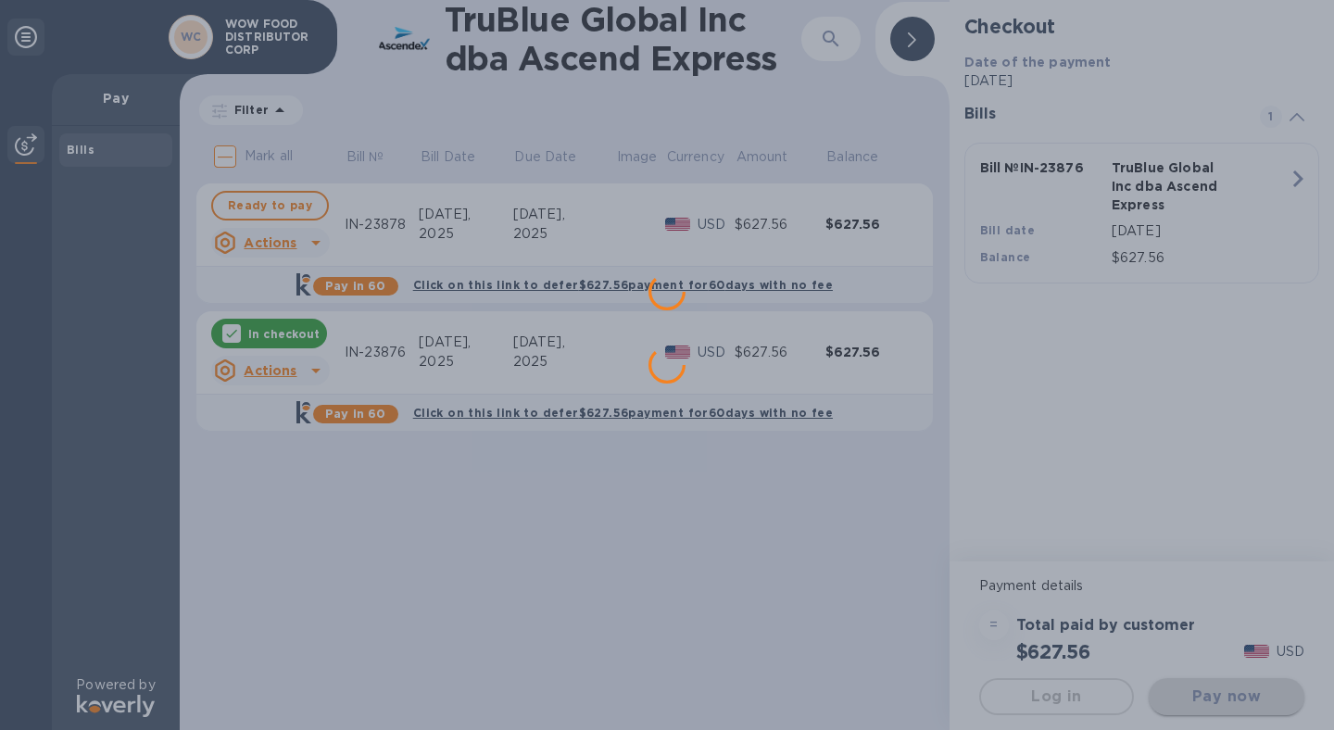
scroll to position [0, 0]
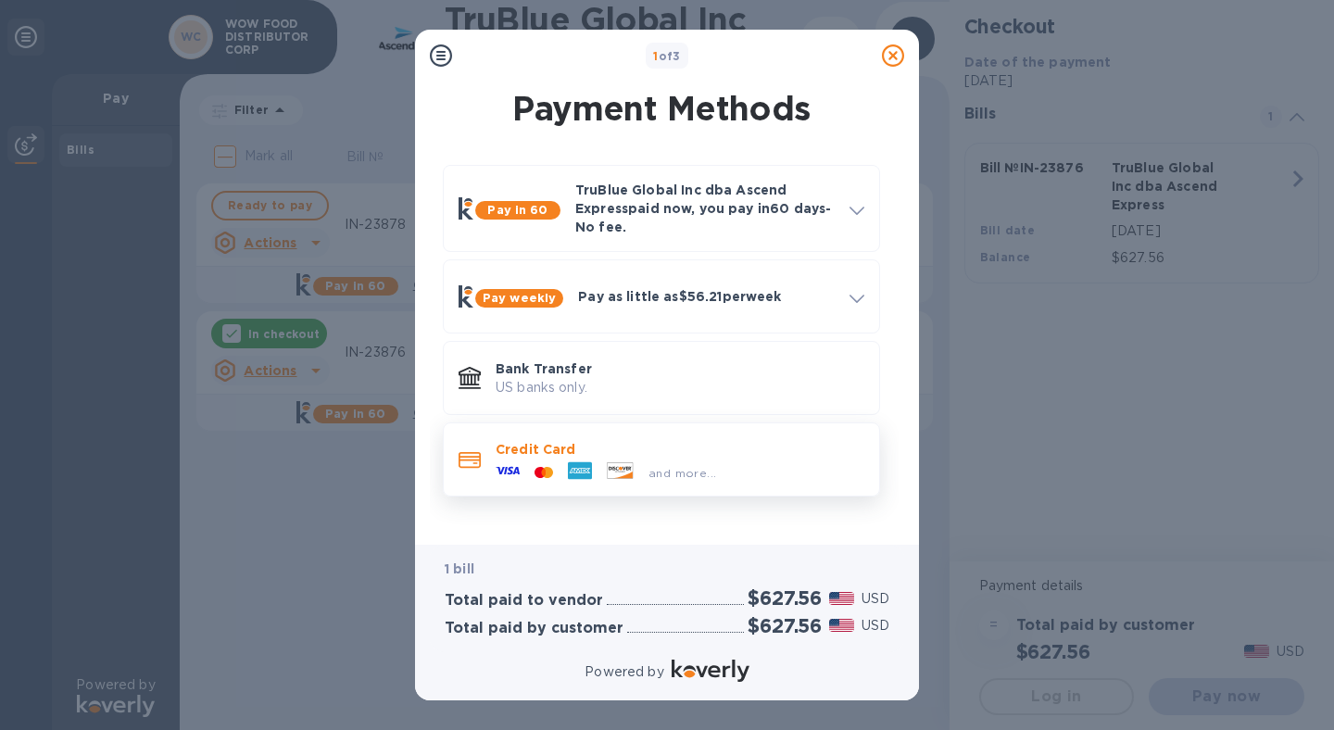
click at [626, 459] on div "and more..." at bounding box center [605, 473] width 235 height 28
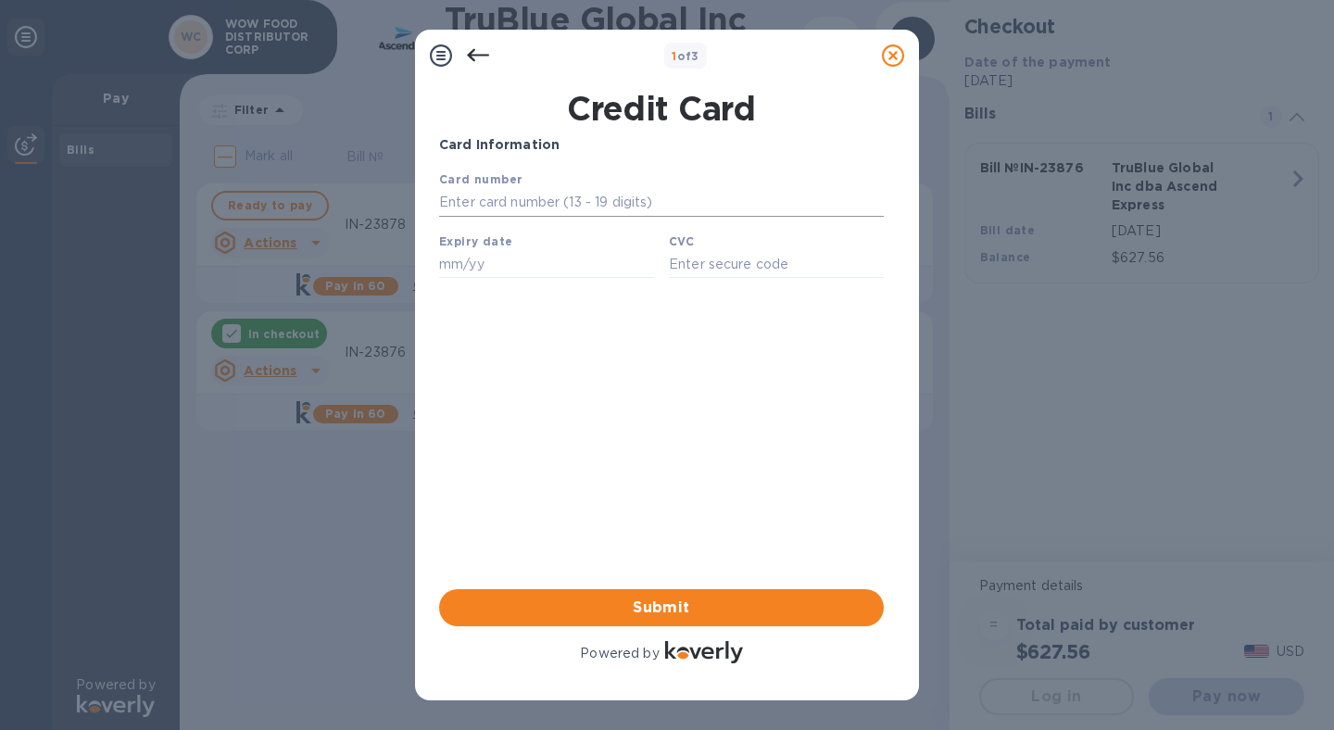
click at [486, 199] on input "text" at bounding box center [661, 203] width 445 height 28
type input "[CREDIT_CARD_NUMBER]"
type input "10/26"
type input "3688"
click at [673, 604] on span "Submit" at bounding box center [661, 608] width 415 height 22
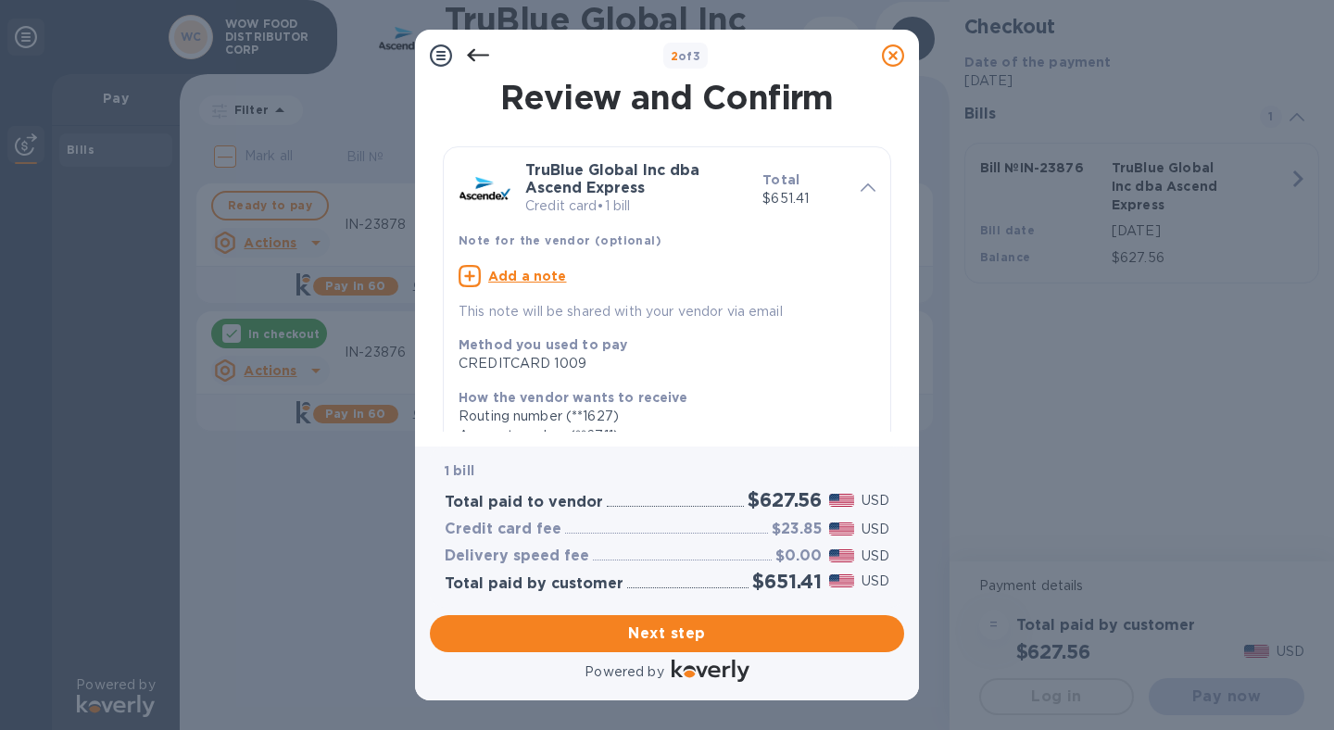
click at [513, 273] on u "Add a note" at bounding box center [527, 276] width 79 height 15
click at [506, 281] on textarea at bounding box center [652, 279] width 387 height 16
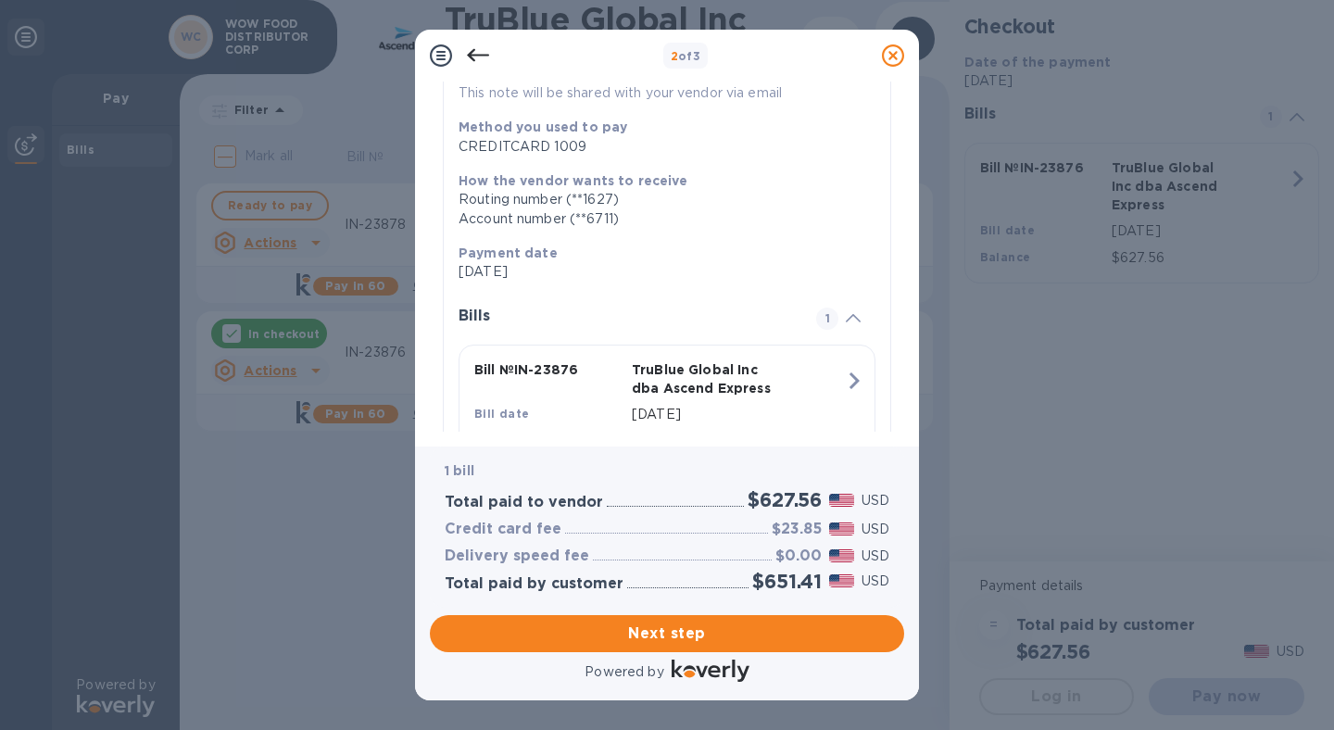
scroll to position [296, 0]
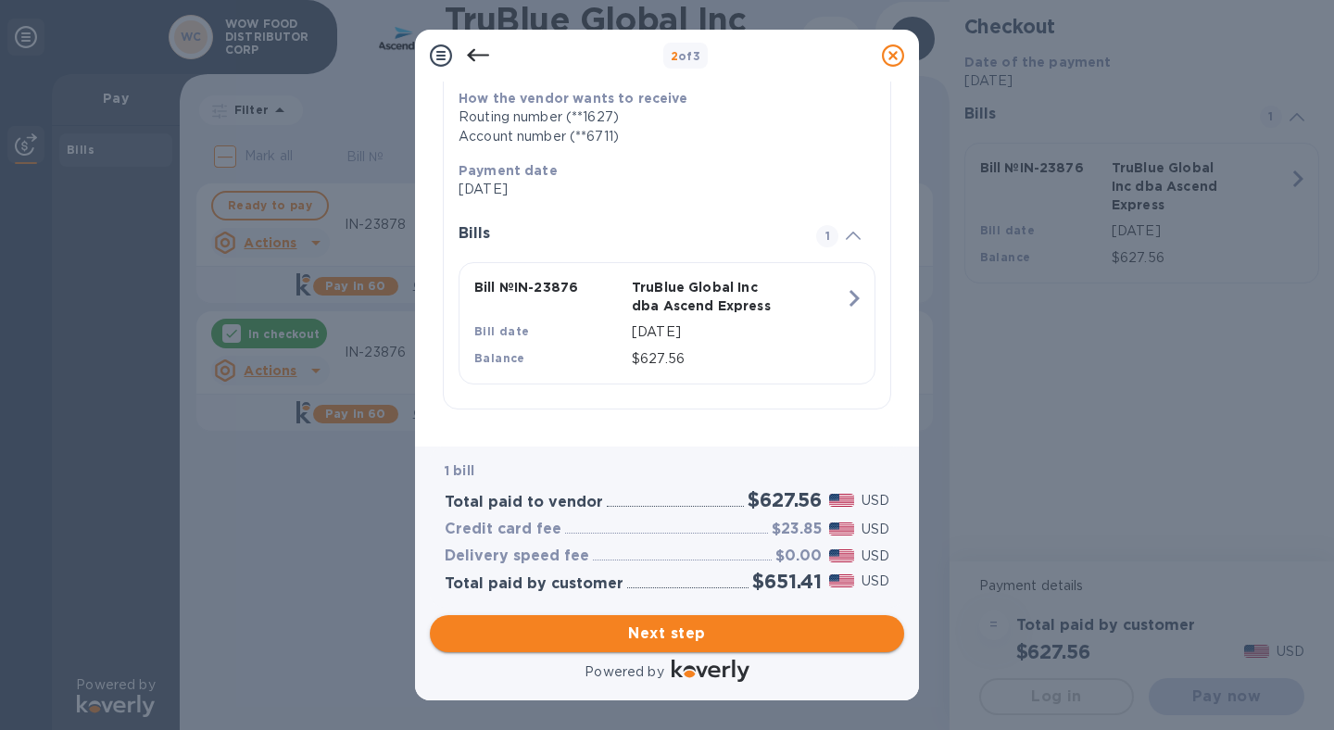
type textarea "IN-23876"
click at [664, 630] on span "Next step" at bounding box center [667, 634] width 445 height 22
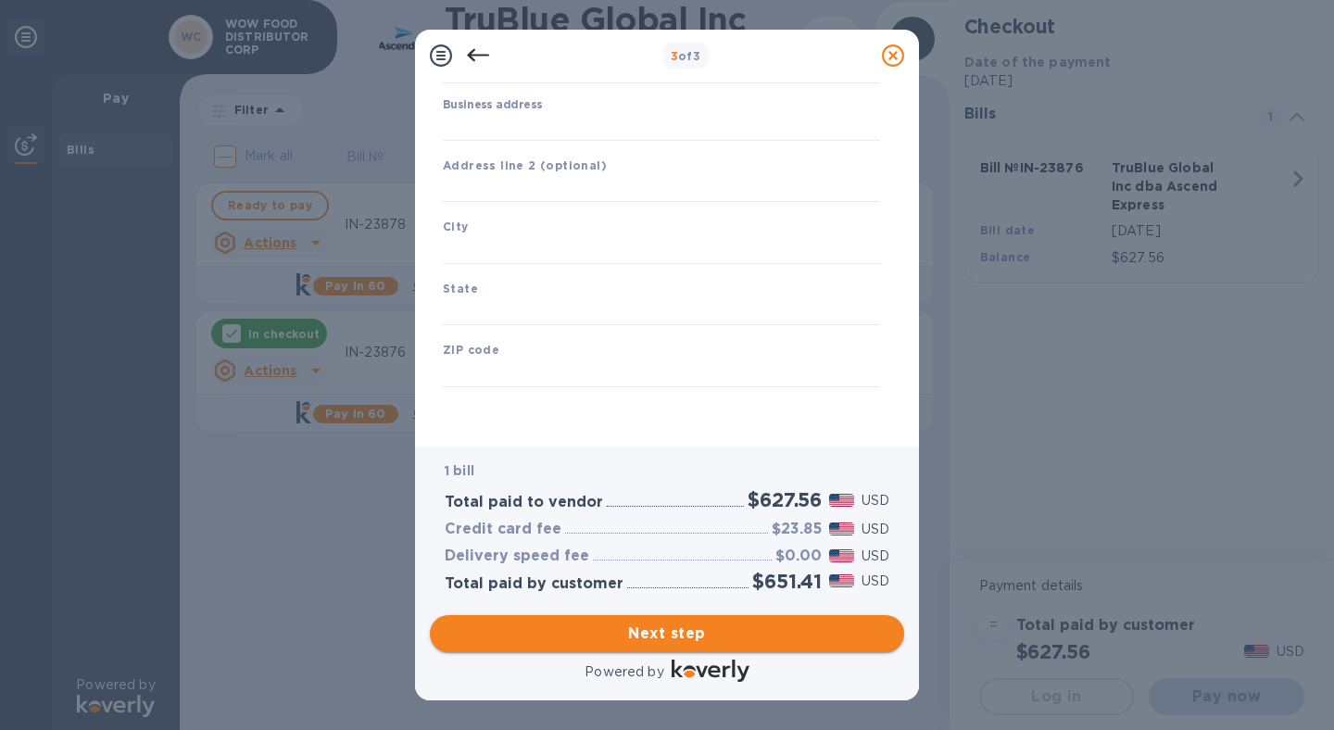
type input "[GEOGRAPHIC_DATA]"
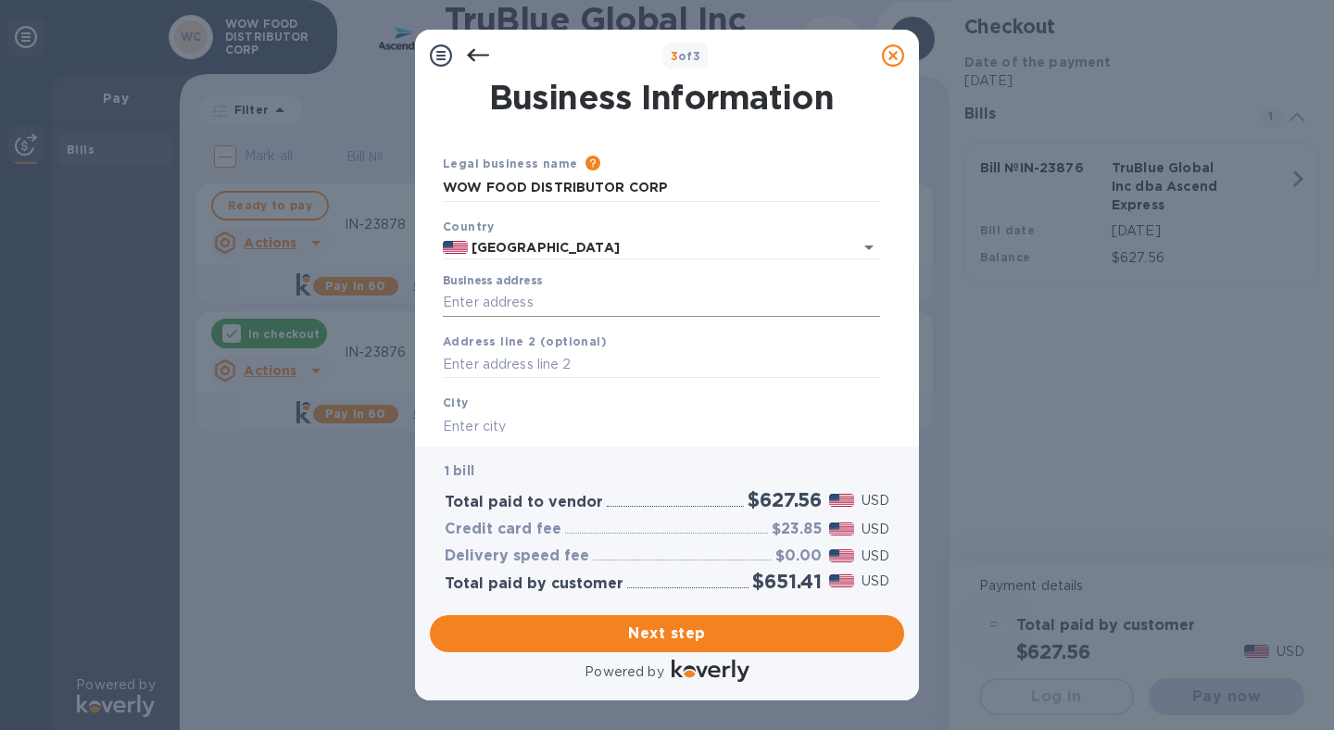
click at [494, 291] on input "Business address" at bounding box center [661, 303] width 437 height 28
type input "[STREET_ADDRESS][PERSON_NAME]"
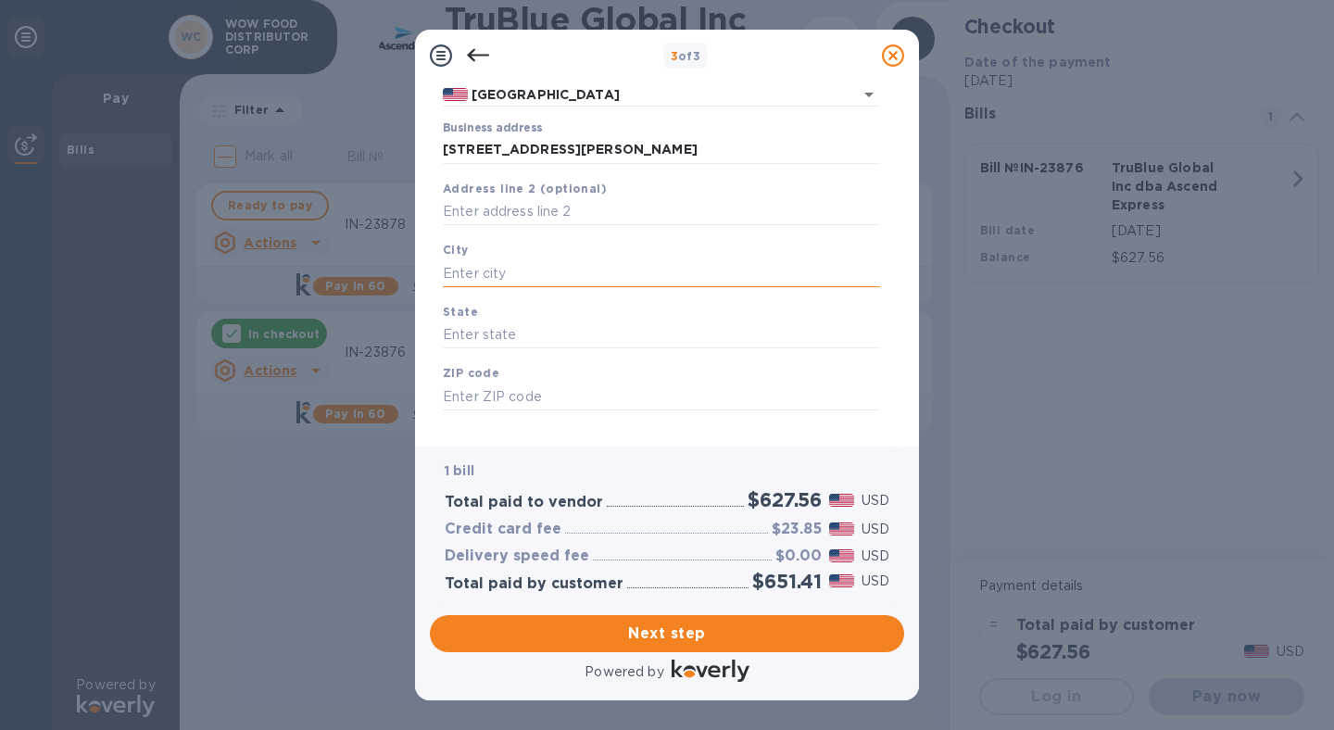
click at [504, 270] on input "text" at bounding box center [661, 273] width 437 height 28
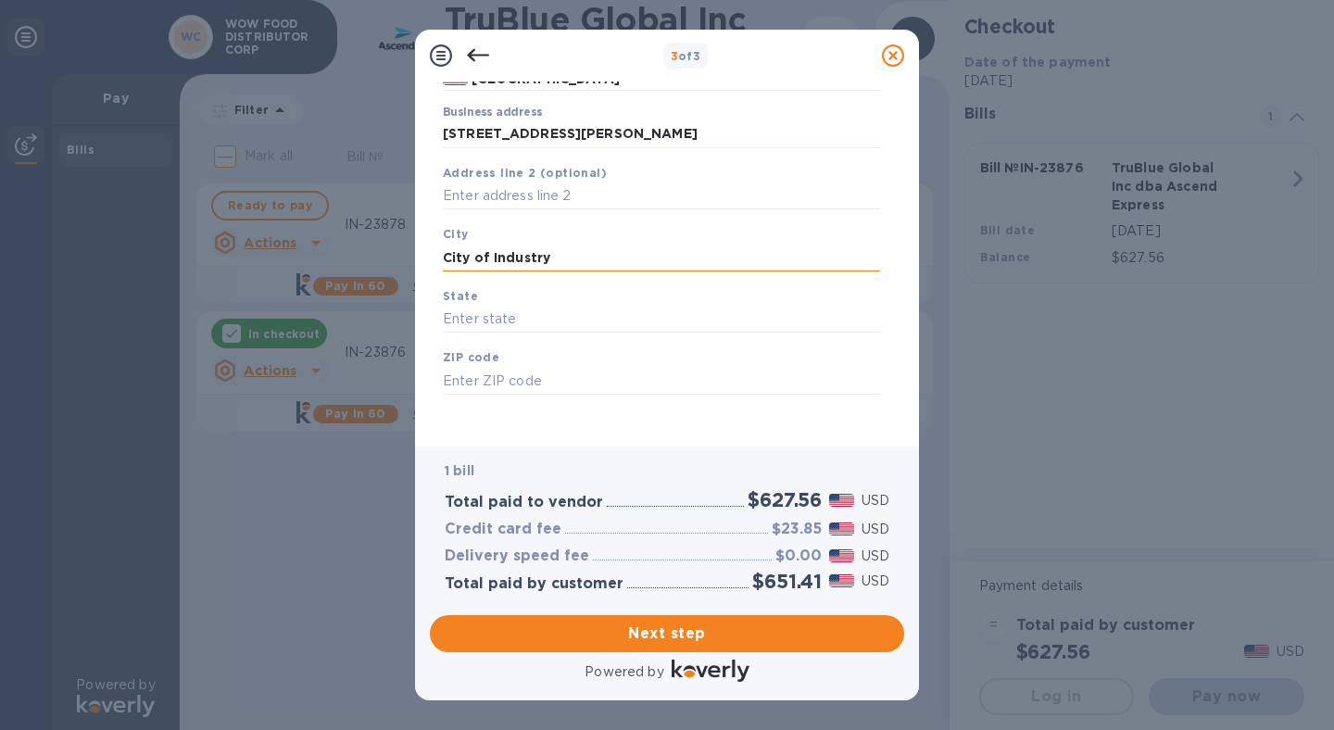
scroll to position [176, 0]
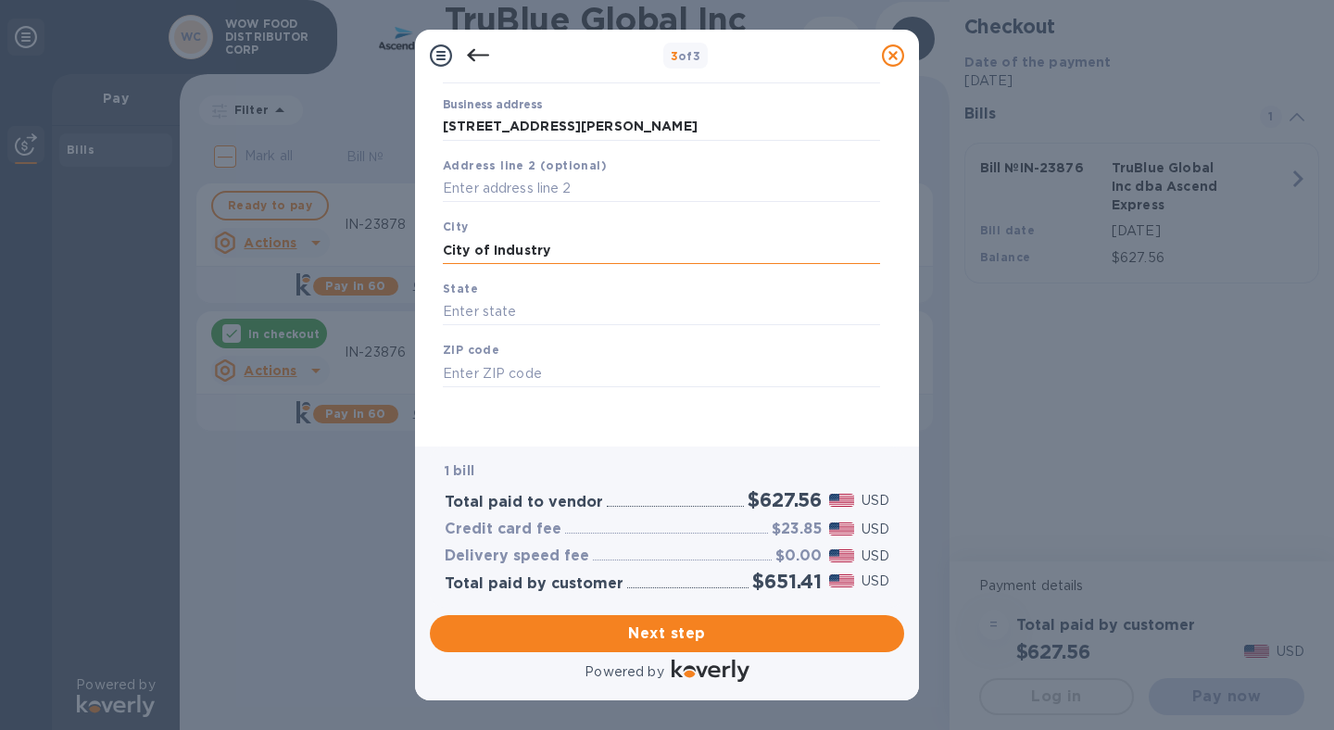
type input "City of Industry"
type input "CA"
click at [543, 373] on input "text" at bounding box center [661, 374] width 437 height 28
type input "91745"
click at [675, 636] on span "Next step" at bounding box center [667, 634] width 445 height 22
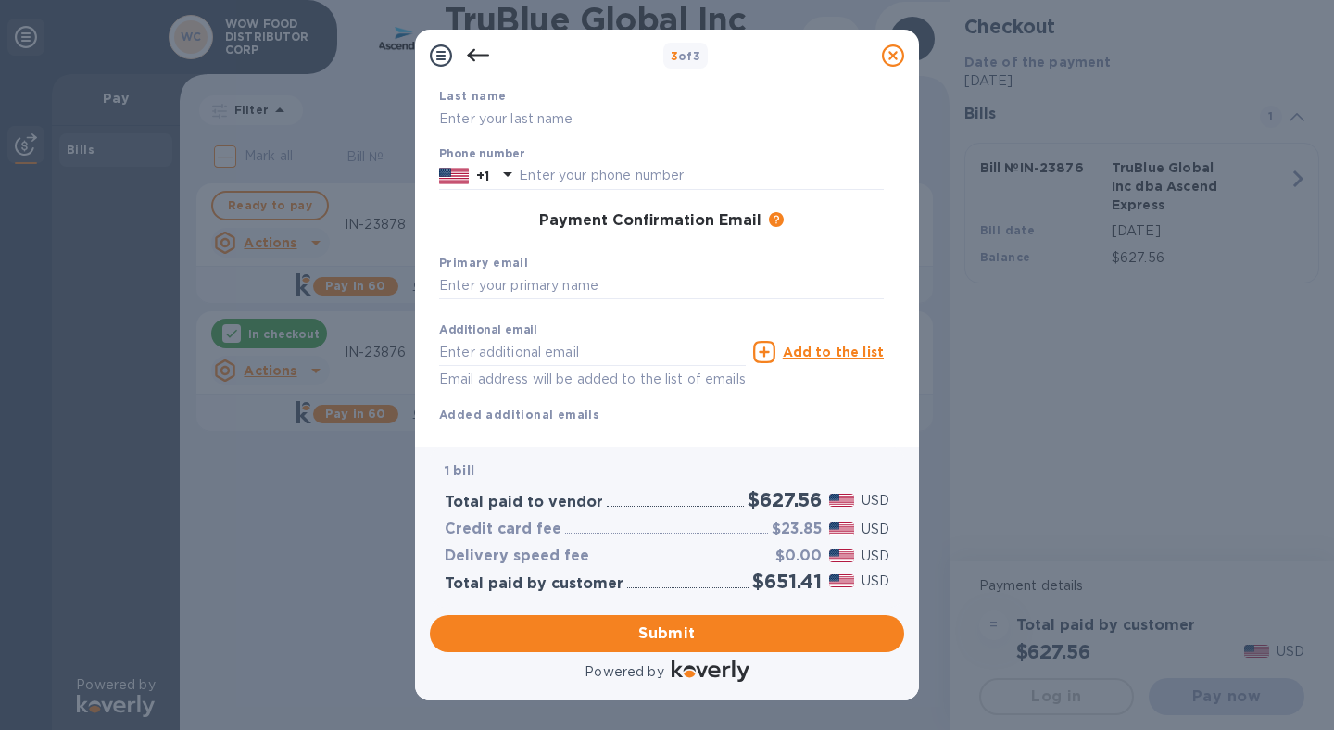
scroll to position [0, 0]
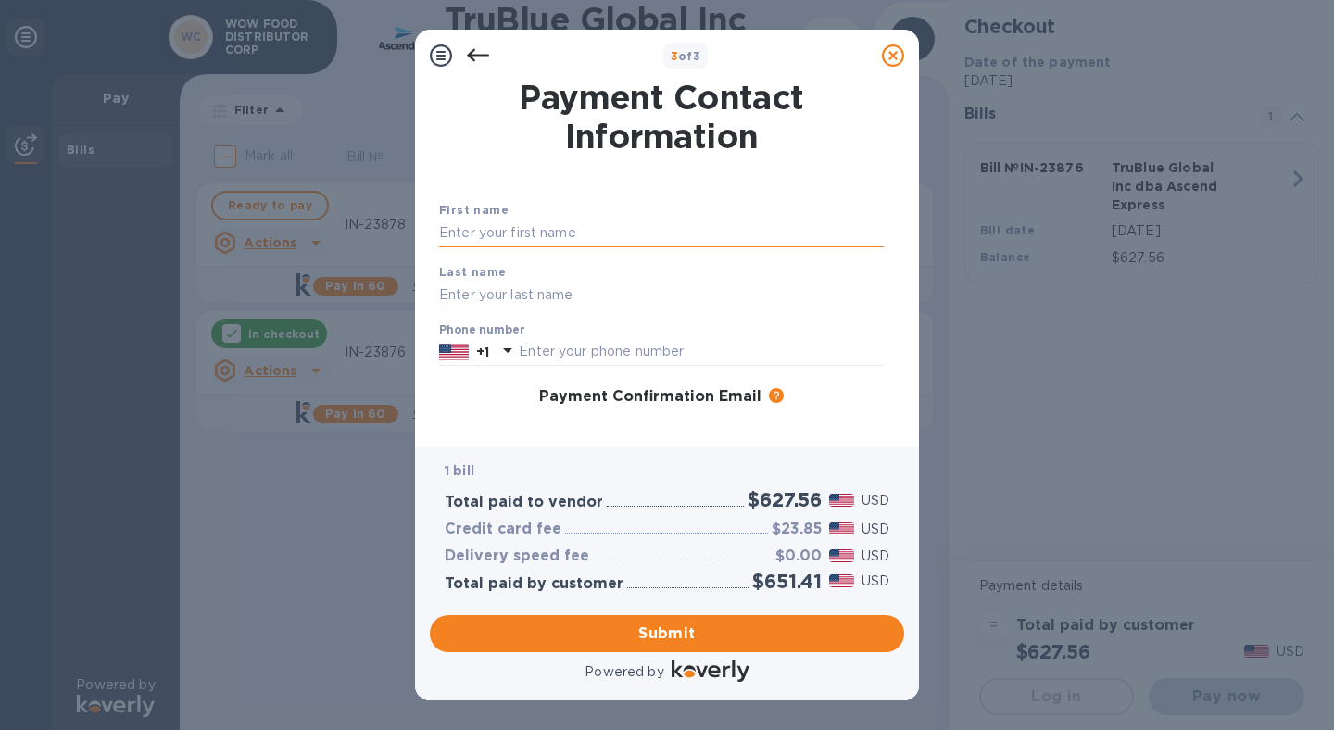
click at [544, 224] on input "text" at bounding box center [661, 234] width 445 height 28
type input "Analiza"
type input "[PERSON_NAME]"
type input "6267576395"
drag, startPoint x: 526, startPoint y: 229, endPoint x: 321, endPoint y: 219, distance: 206.0
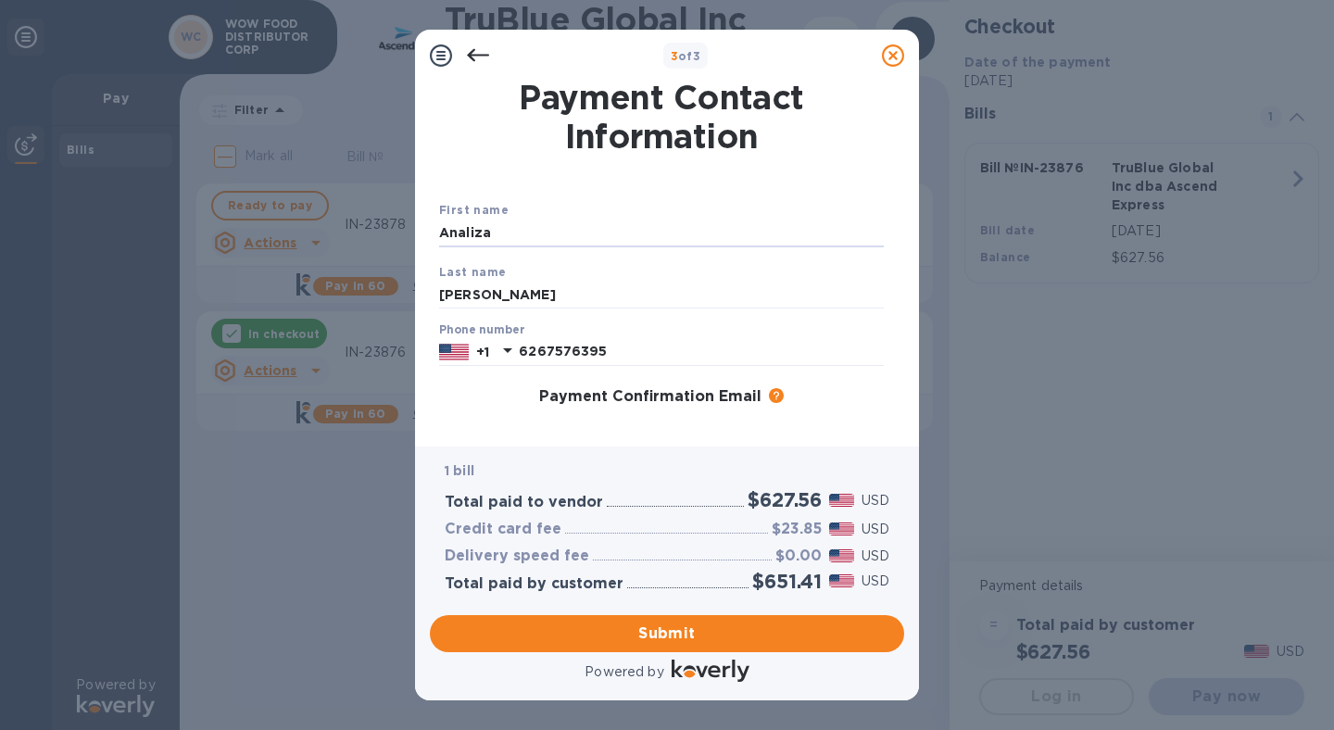
click at [321, 219] on div "3 of 3 Payment Contact Information First name [PERSON_NAME] Last name [PERSON_N…" at bounding box center [667, 365] width 1334 height 730
type input "Analiza"
click at [571, 181] on div "First name [PERSON_NAME] Last name [PERSON_NAME] Phone number [PHONE_NUMBER] Pa…" at bounding box center [662, 385] width 452 height 437
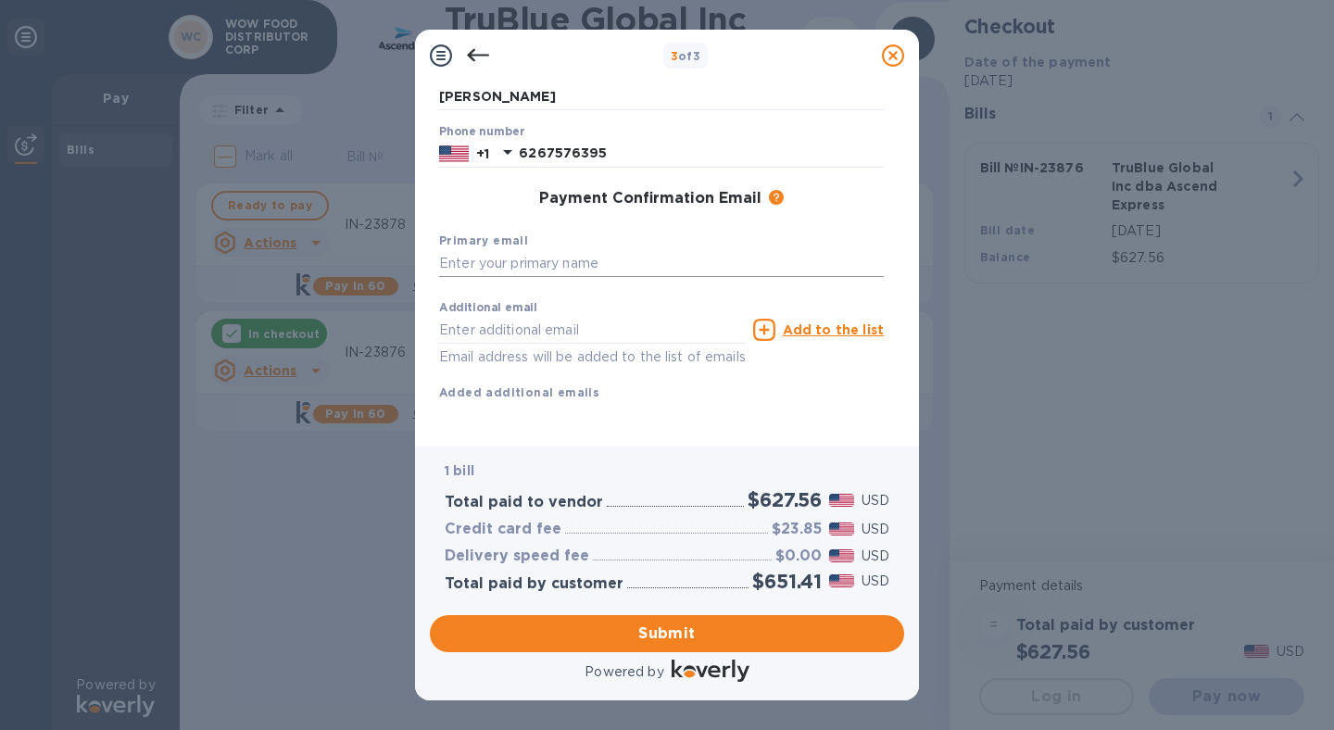
click at [522, 250] on input "text" at bounding box center [661, 264] width 445 height 28
drag, startPoint x: 682, startPoint y: 243, endPoint x: 513, endPoint y: 255, distance: 169.1
click at [478, 250] on input "[EMAIL_ADDRESS][DOMAIN_NAME]" at bounding box center [661, 264] width 445 height 28
type input "[EMAIL_ADDRESS][DOMAIN_NAME]"
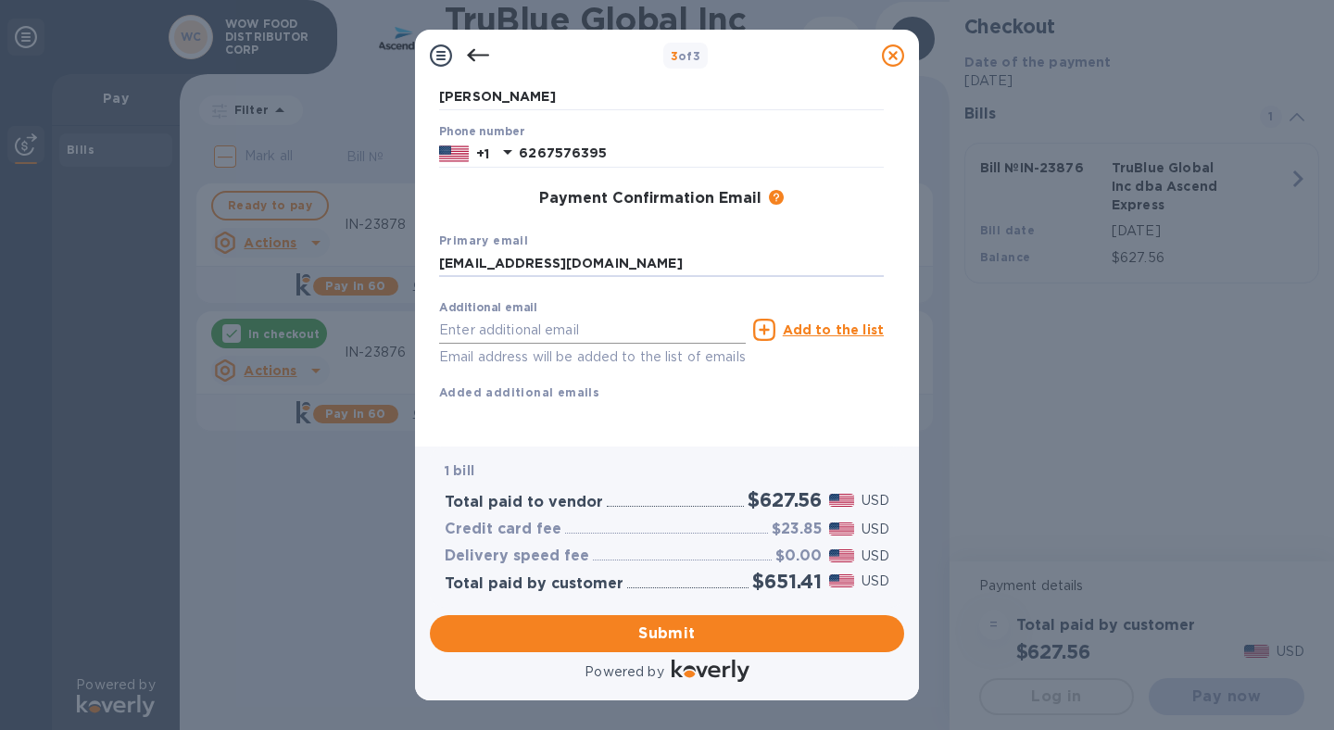
click at [494, 317] on input "text" at bounding box center [592, 330] width 307 height 28
paste input "@[DOMAIN_NAME]"
drag, startPoint x: 442, startPoint y: 313, endPoint x: 455, endPoint y: 313, distance: 13.0
click at [442, 316] on input "@[DOMAIN_NAME]" at bounding box center [592, 330] width 307 height 28
type input "[PERSON_NAME][EMAIL_ADDRESS][DOMAIN_NAME]"
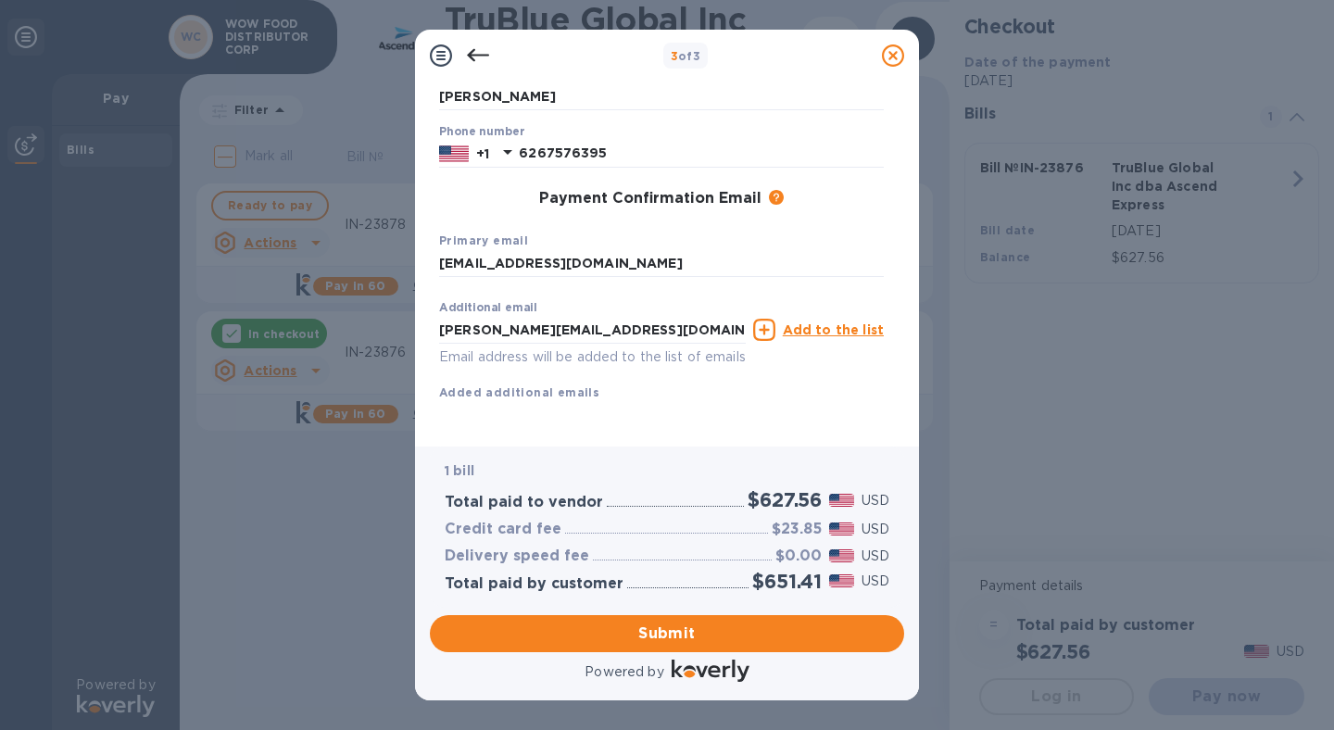
click at [867, 322] on u "Add to the list" at bounding box center [833, 329] width 101 height 15
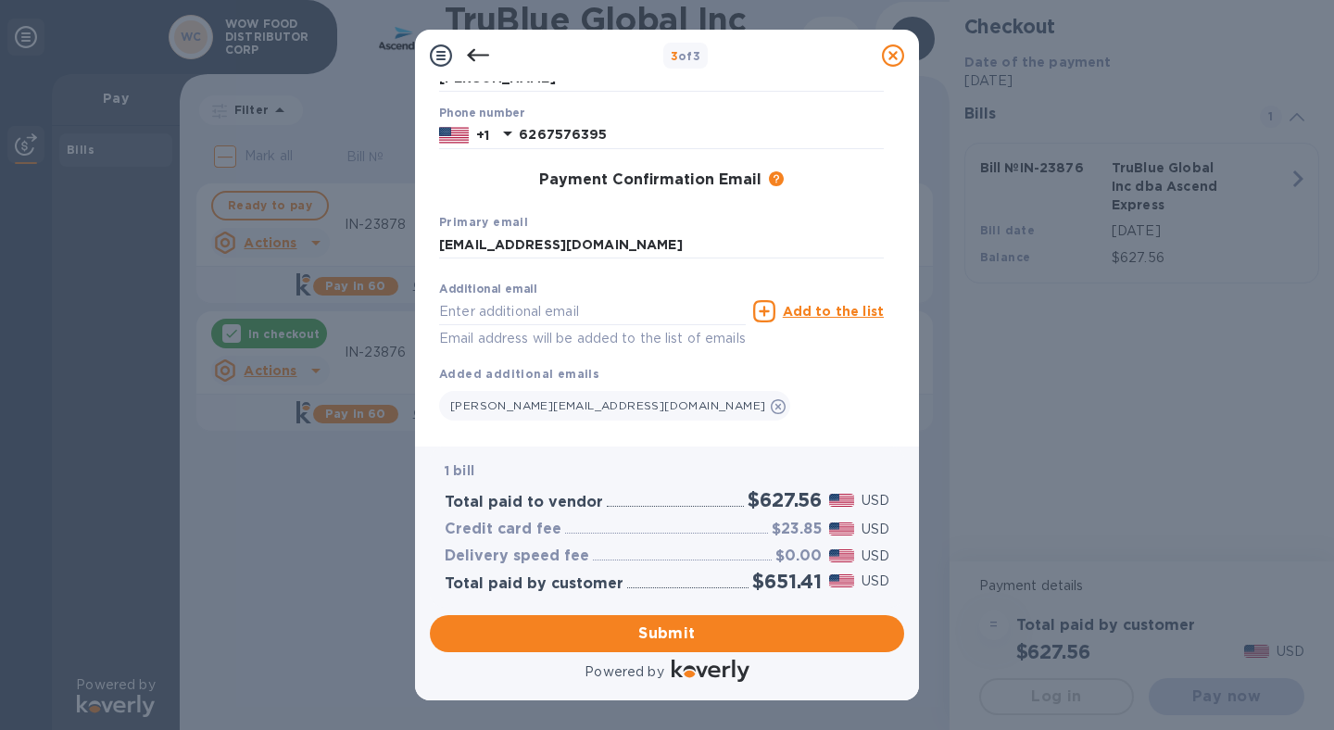
scroll to position [0, 0]
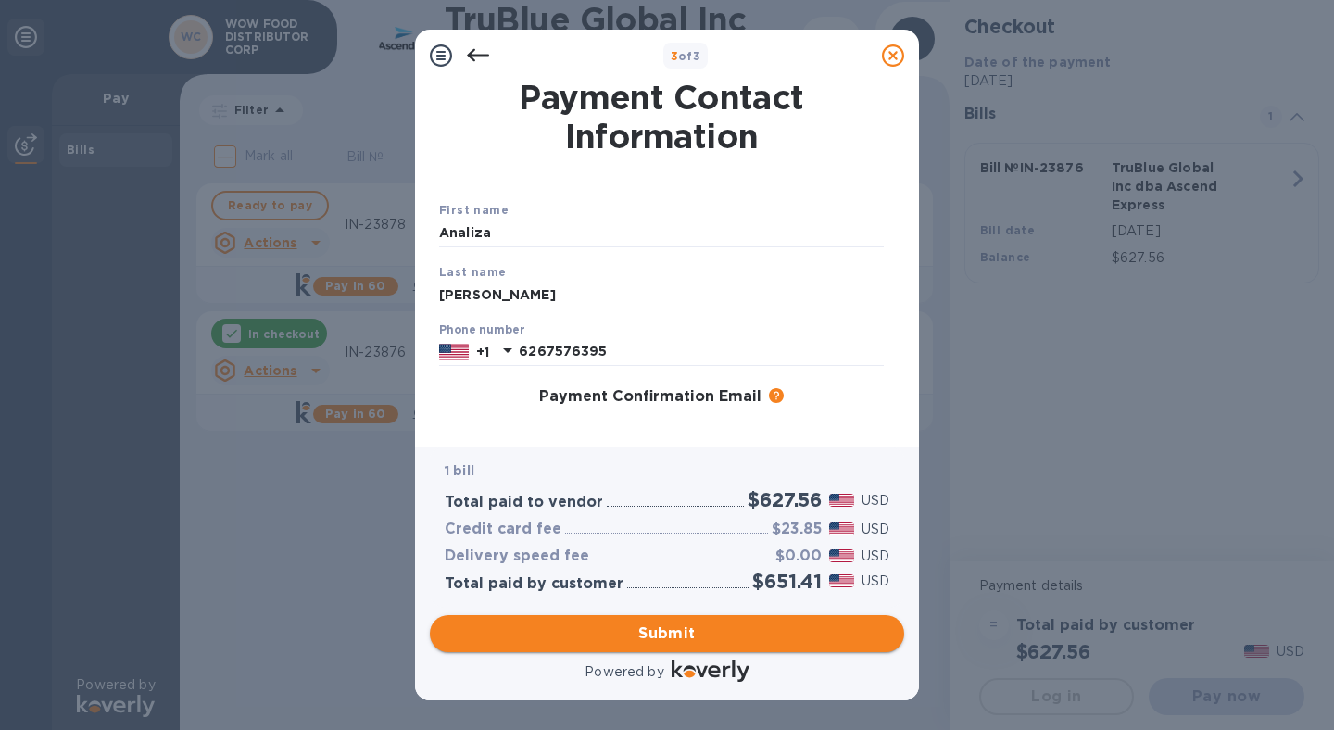
click at [675, 642] on span "Submit" at bounding box center [667, 634] width 445 height 22
